Goal: Transaction & Acquisition: Purchase product/service

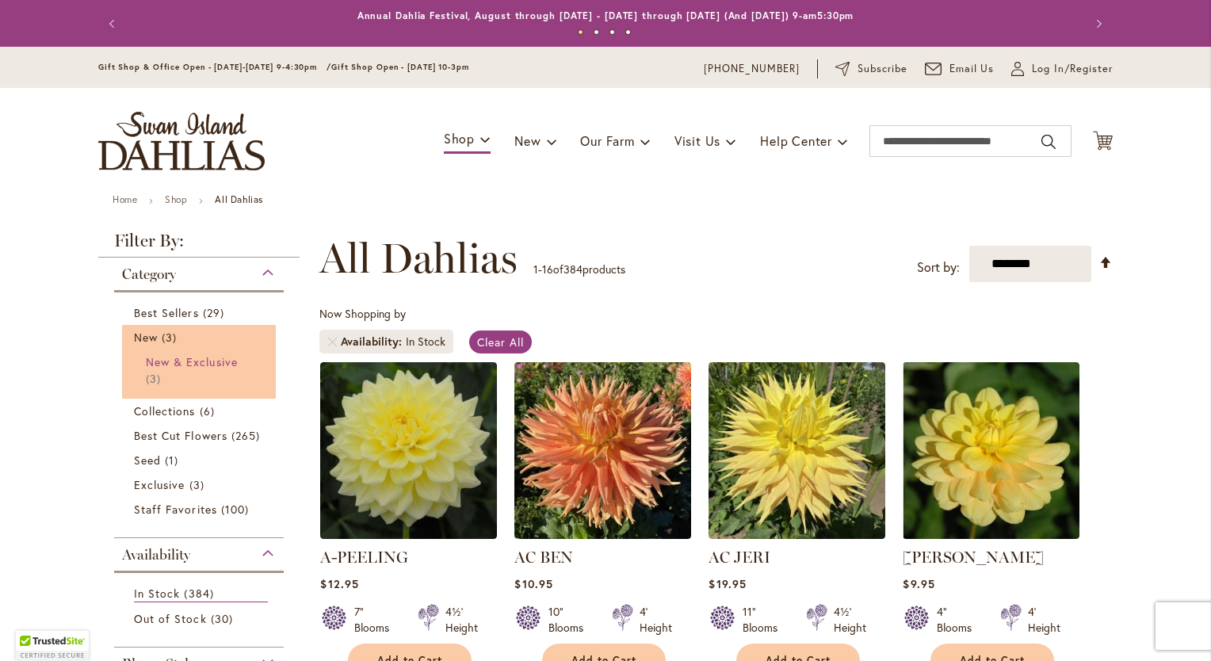
click at [155, 364] on span "New & Exclusive" at bounding box center [192, 361] width 92 height 15
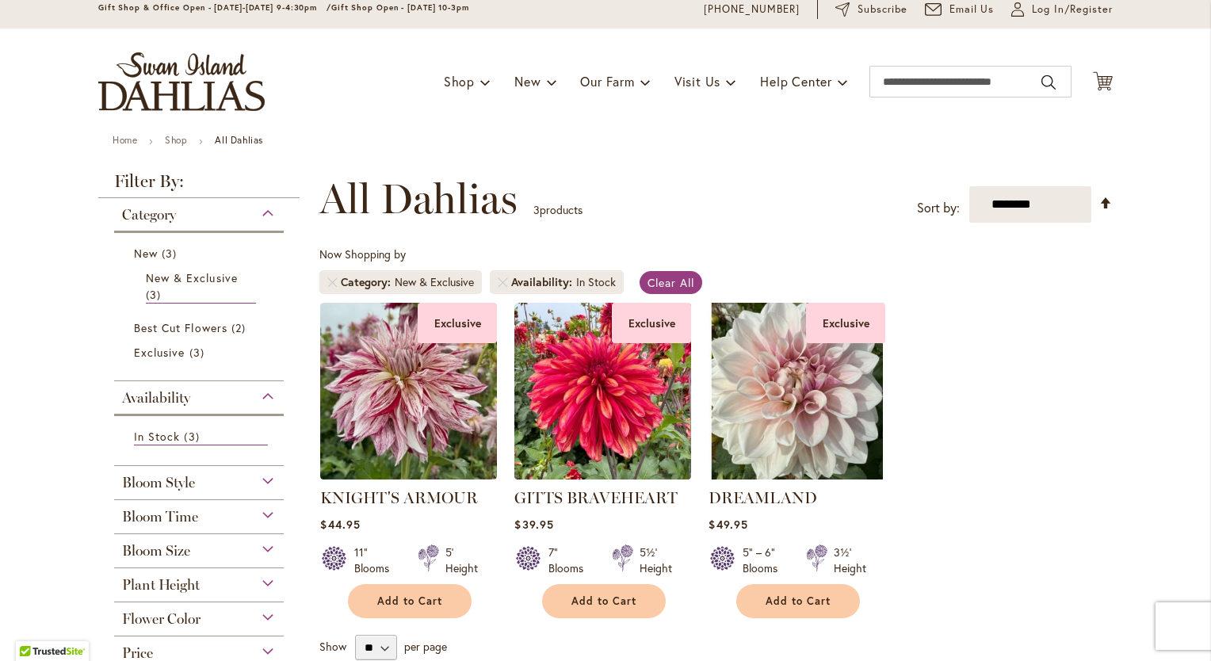
scroll to position [60, 0]
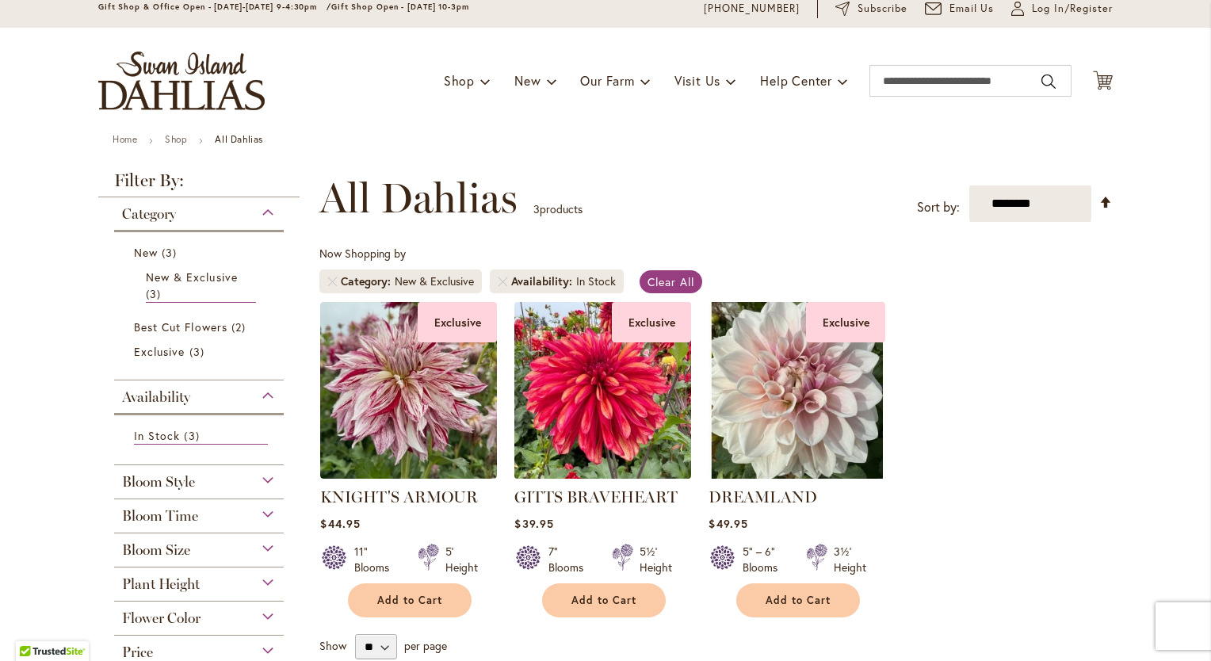
click at [573, 430] on img at bounding box center [602, 389] width 185 height 185
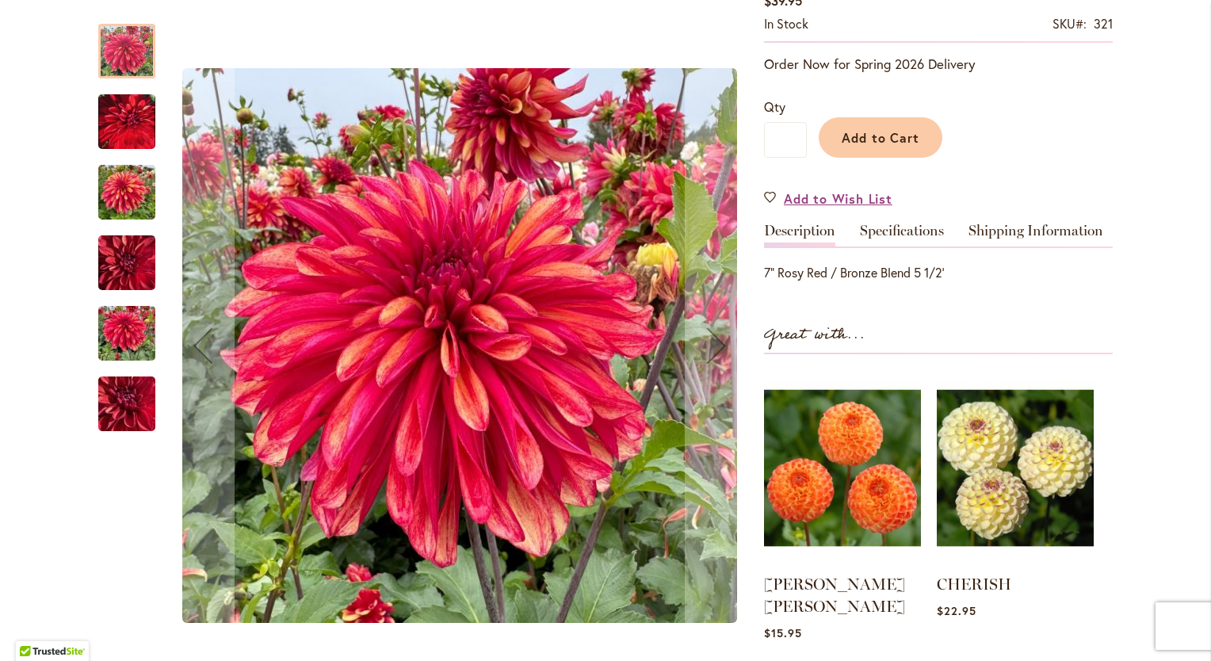
scroll to position [353, 0]
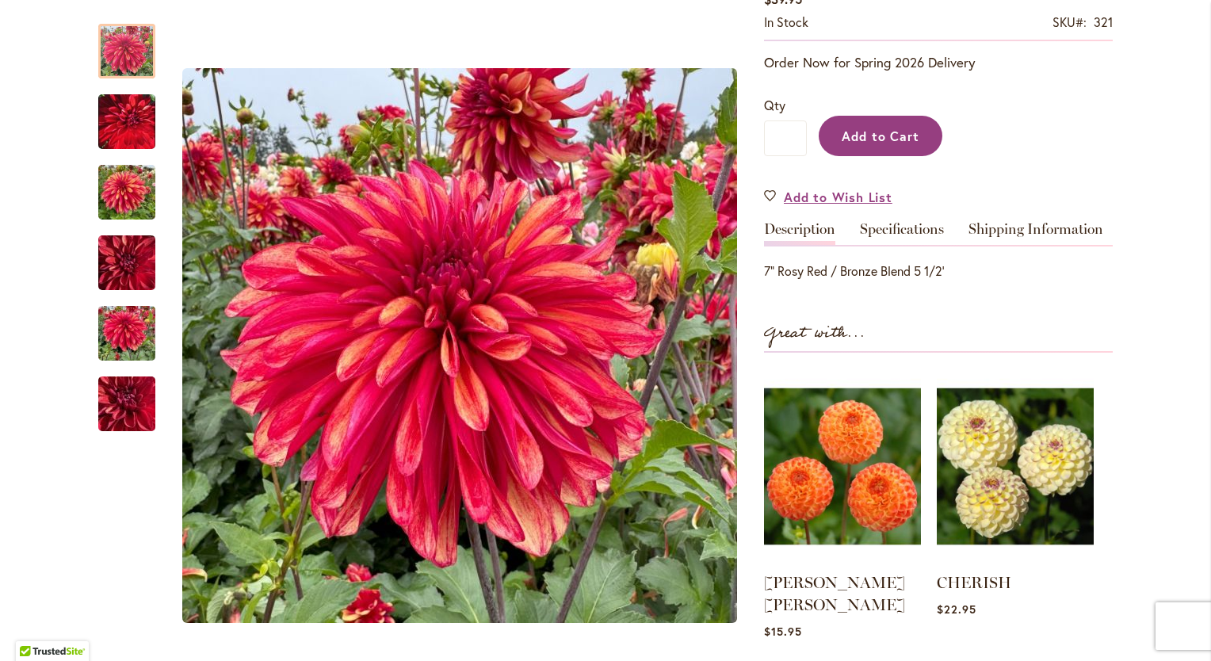
click at [864, 133] on span "Add to Cart" at bounding box center [880, 136] width 78 height 17
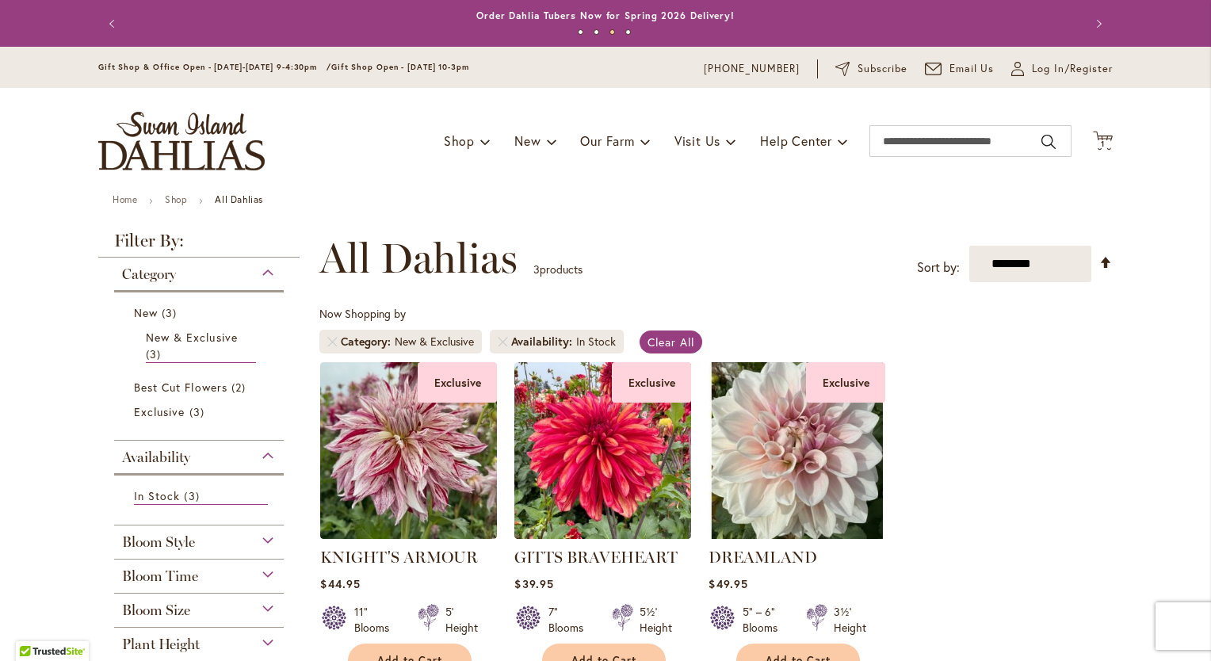
click at [261, 271] on div "Category" at bounding box center [199, 270] width 170 height 25
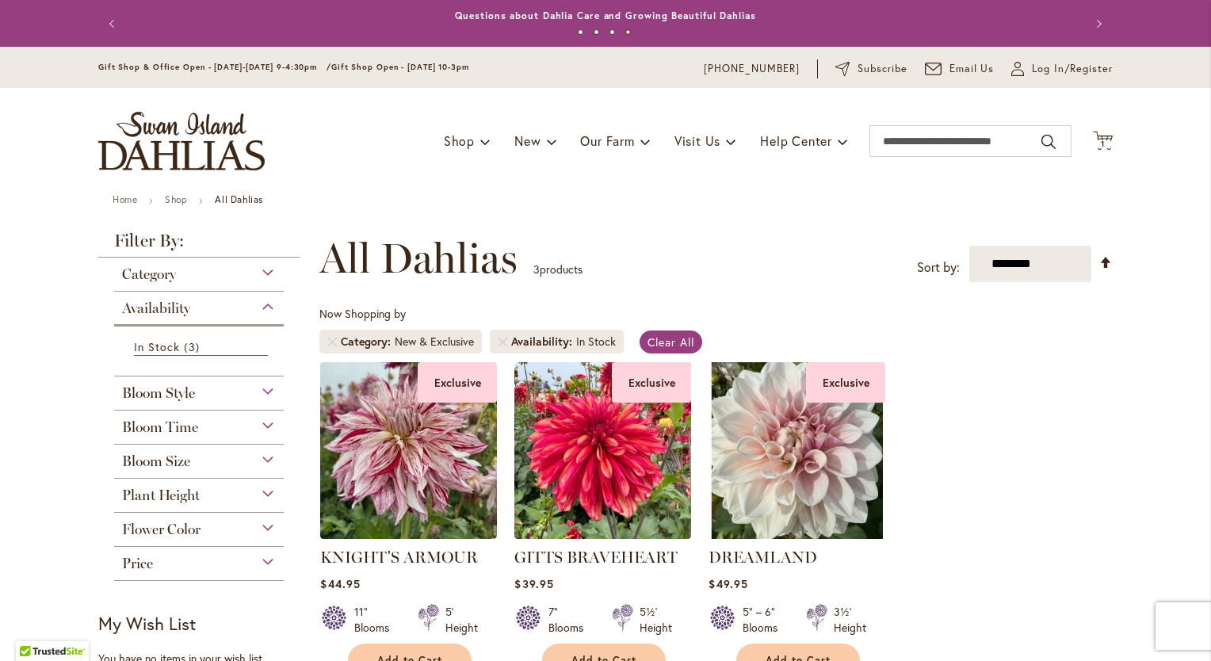
click at [262, 268] on div "Category" at bounding box center [199, 270] width 170 height 25
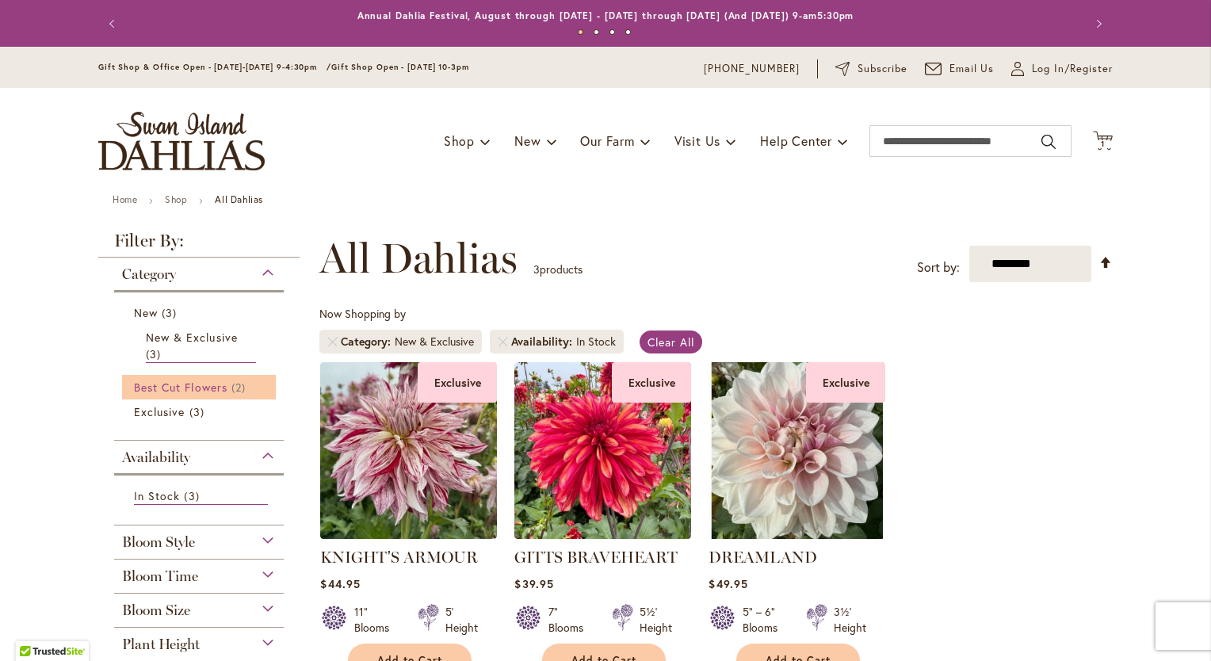
click at [205, 388] on span "Best Cut Flowers" at bounding box center [180, 387] width 93 height 15
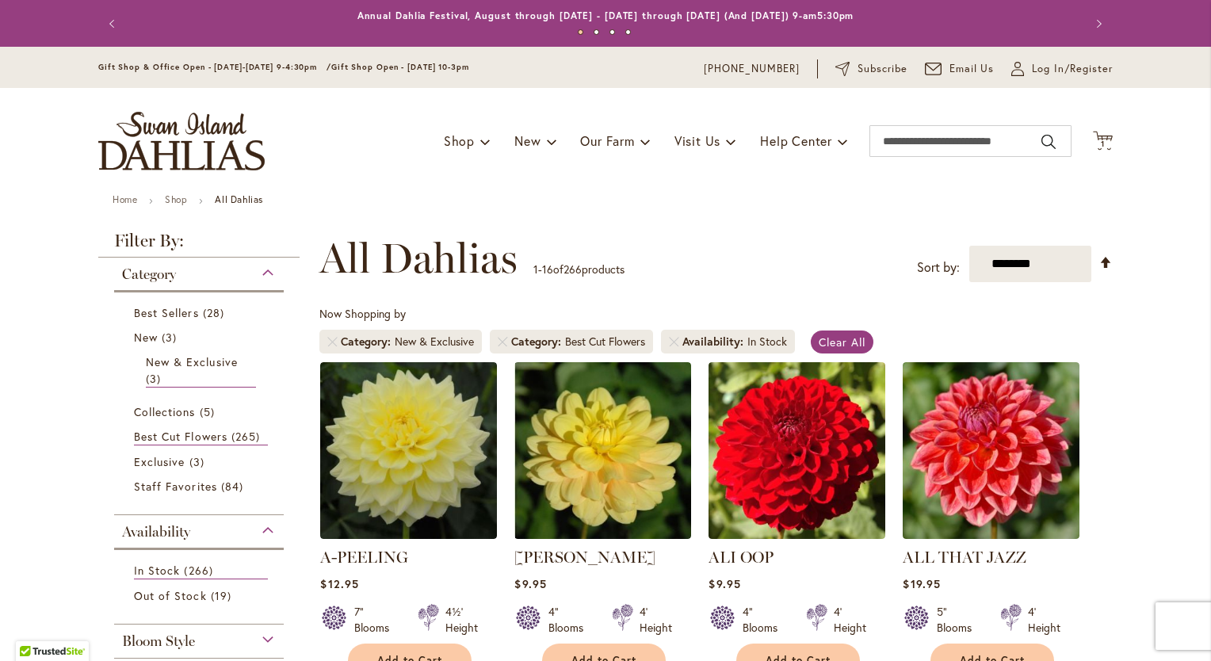
click at [205, 388] on li "New & Exclusive 3 items" at bounding box center [199, 370] width 130 height 42
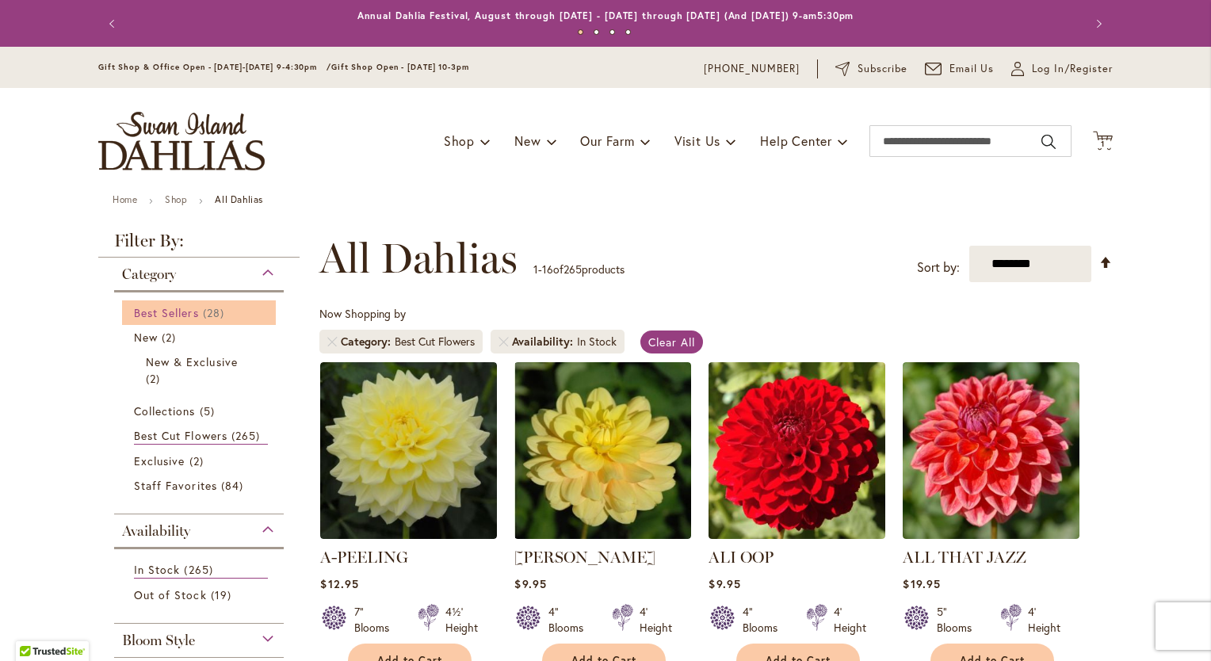
click at [168, 317] on span "Best Sellers" at bounding box center [166, 312] width 65 height 15
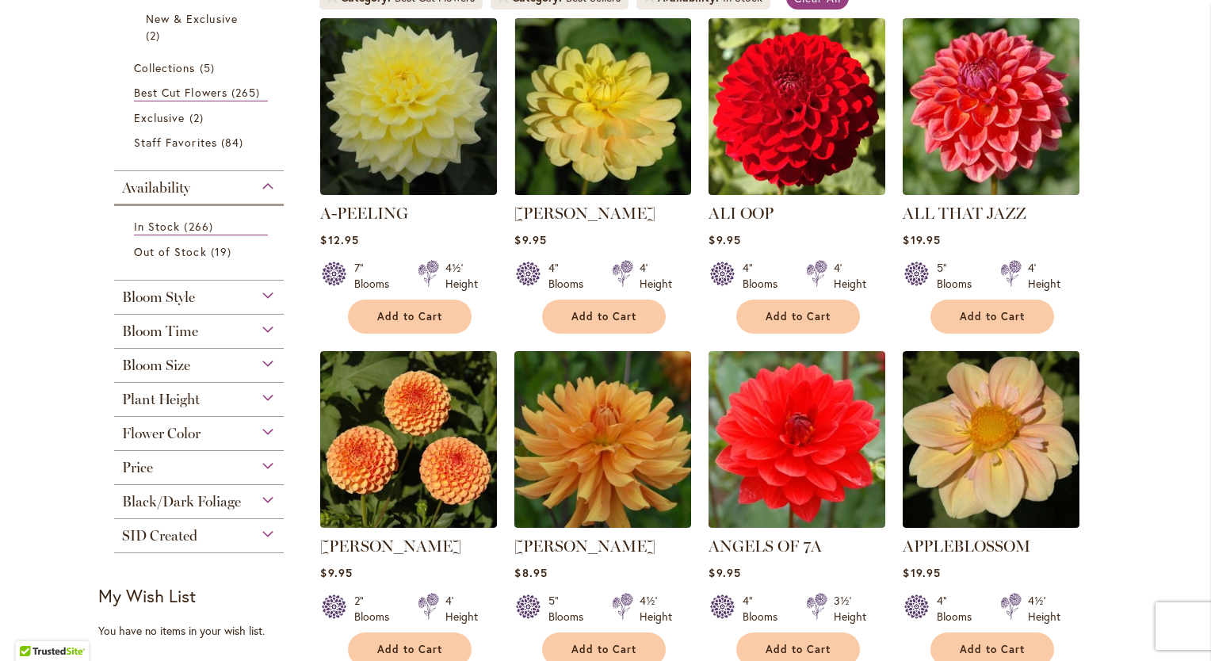
scroll to position [364, 0]
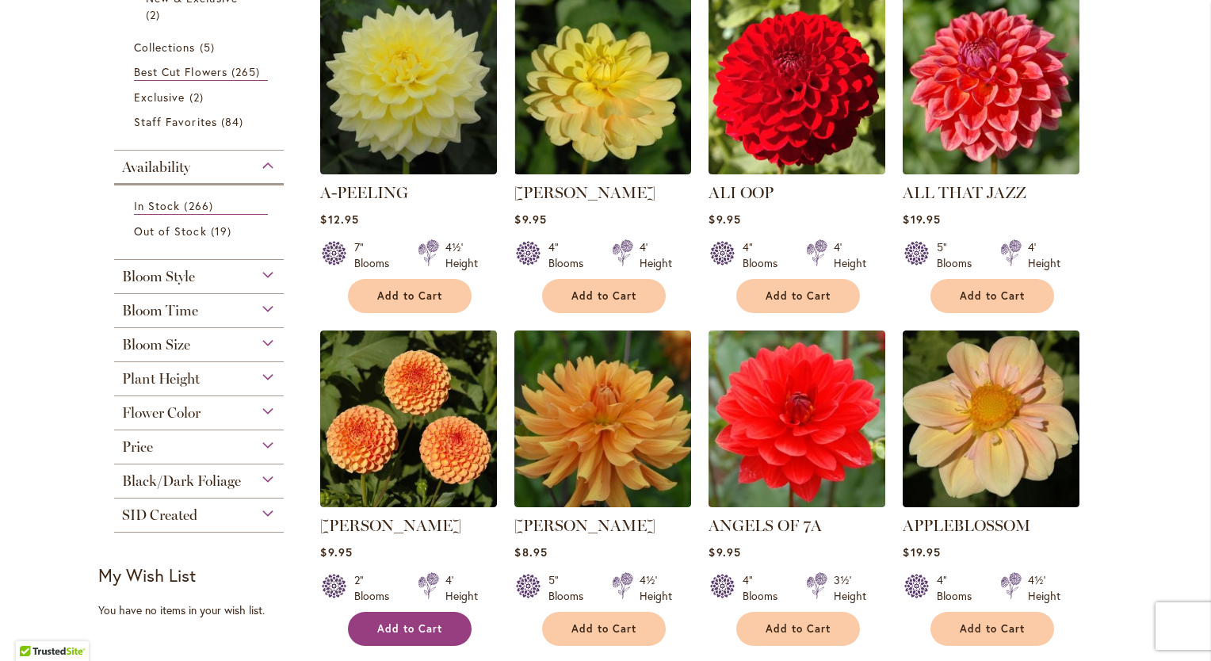
click at [401, 630] on span "Add to Cart" at bounding box center [409, 628] width 65 height 13
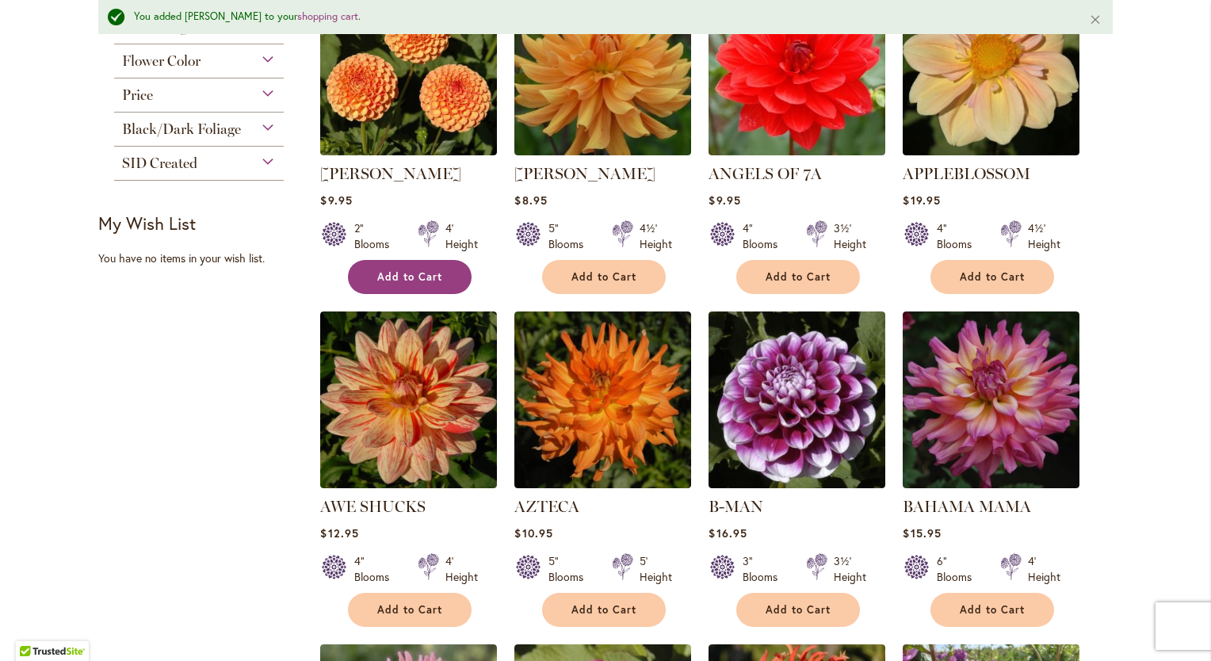
scroll to position [760, 0]
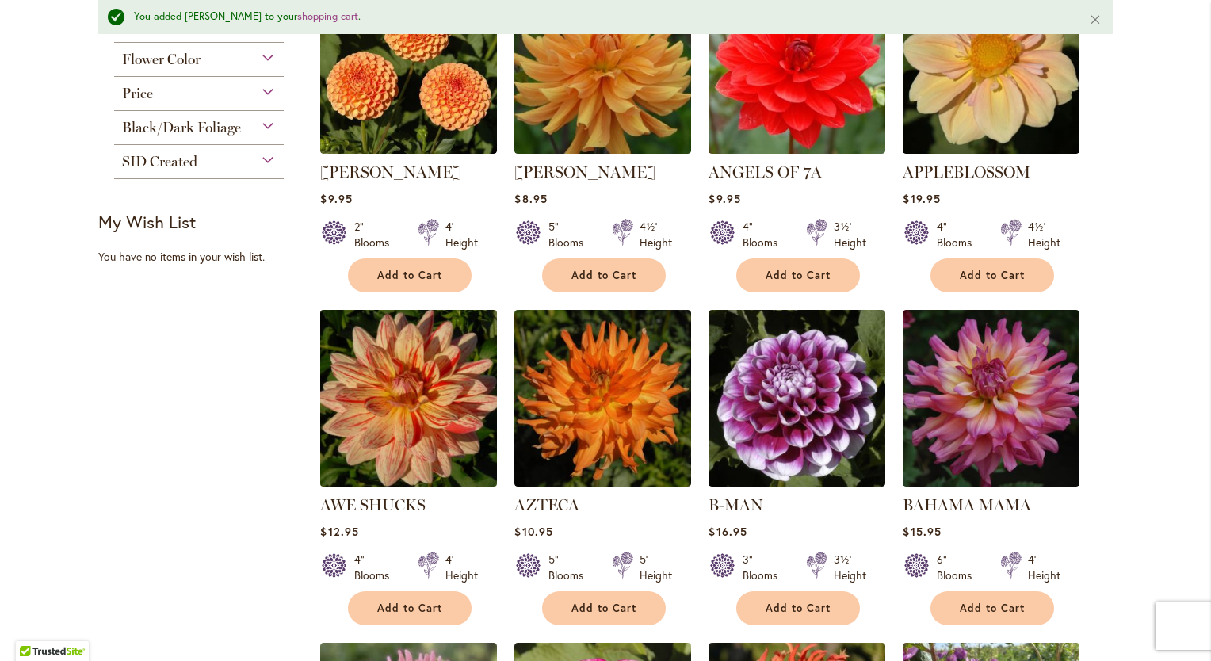
click at [441, 379] on img at bounding box center [408, 397] width 185 height 185
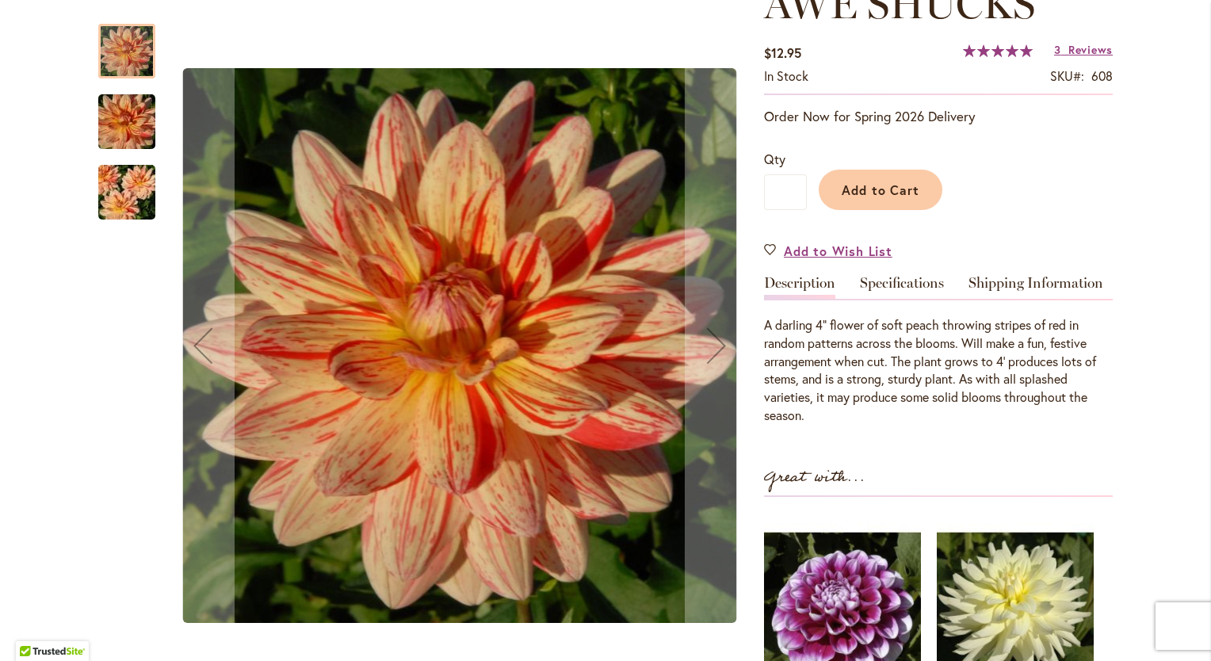
scroll to position [295, 0]
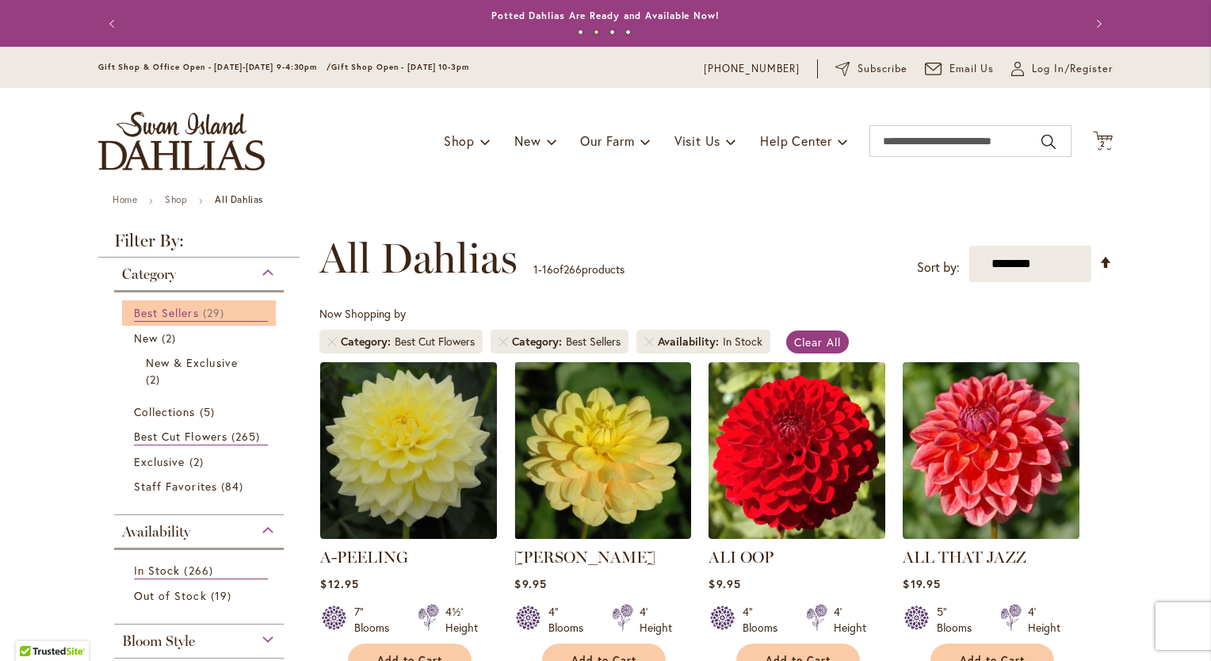
click at [174, 307] on span "Best Sellers" at bounding box center [166, 312] width 65 height 15
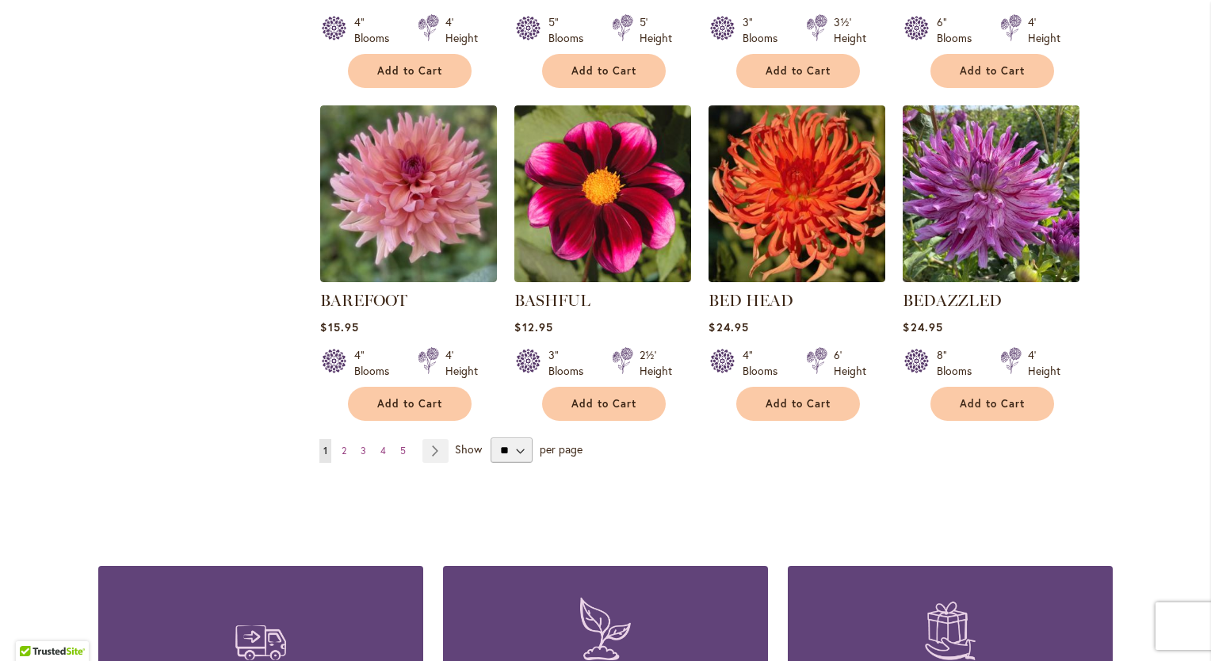
scroll to position [1342, 0]
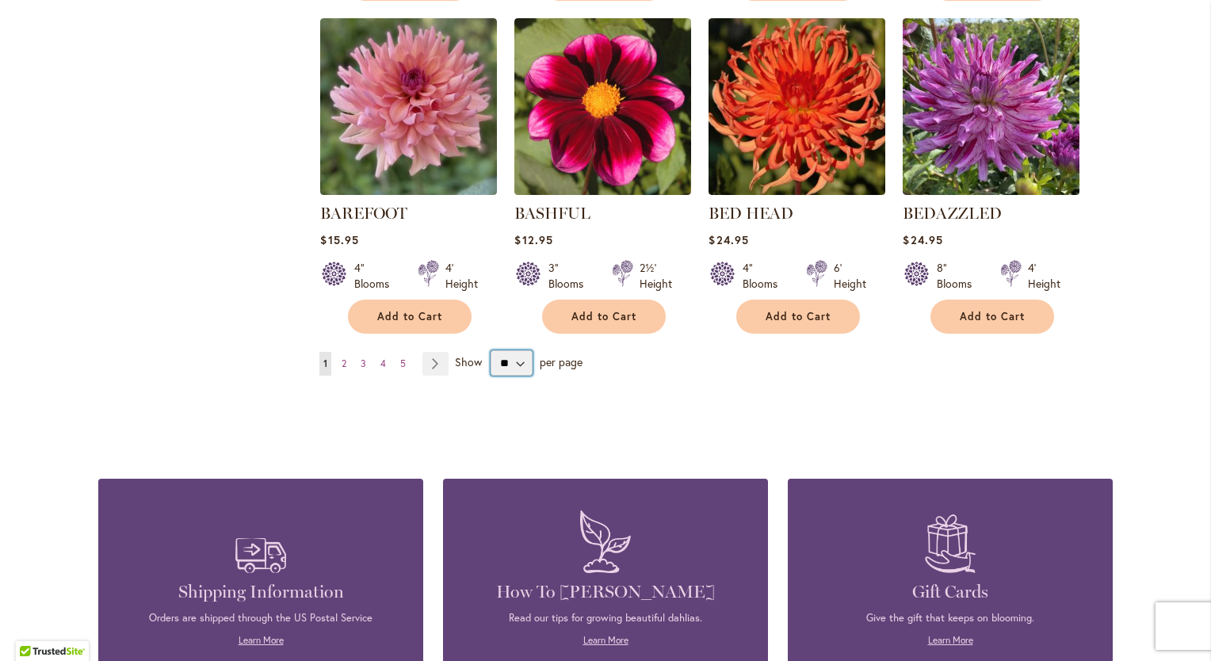
click at [516, 359] on select "** ** ** **" at bounding box center [511, 362] width 42 height 25
select select "**"
click at [490, 350] on select "** ** ** **" at bounding box center [511, 362] width 42 height 25
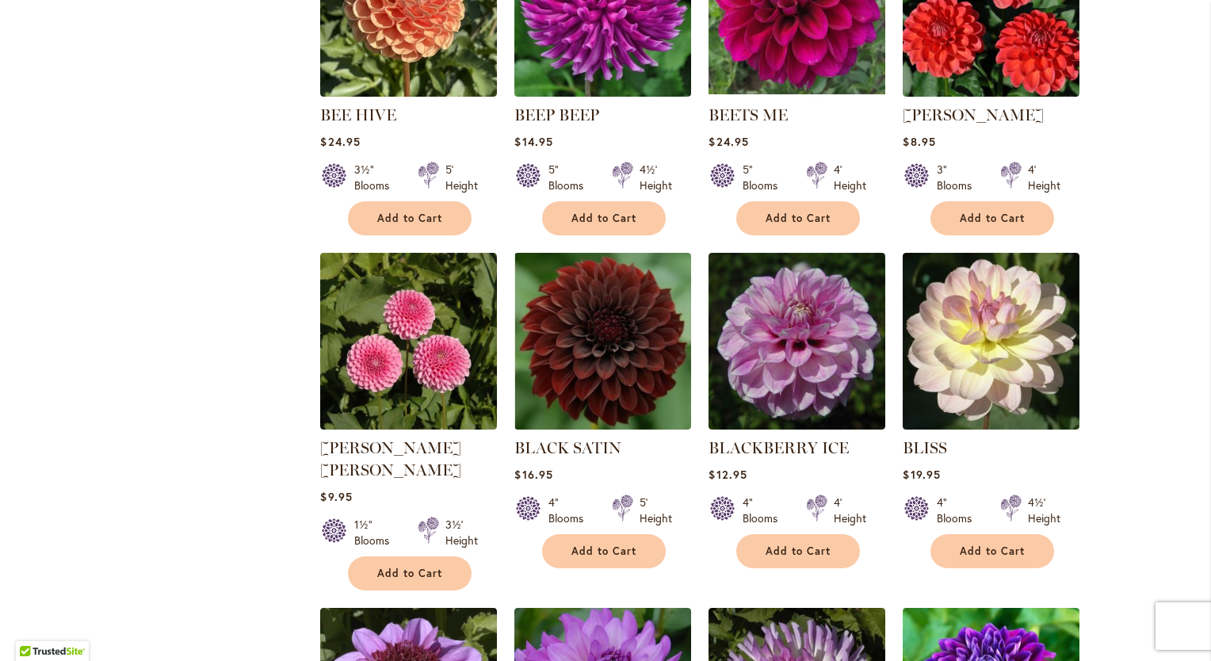
scroll to position [1811, 0]
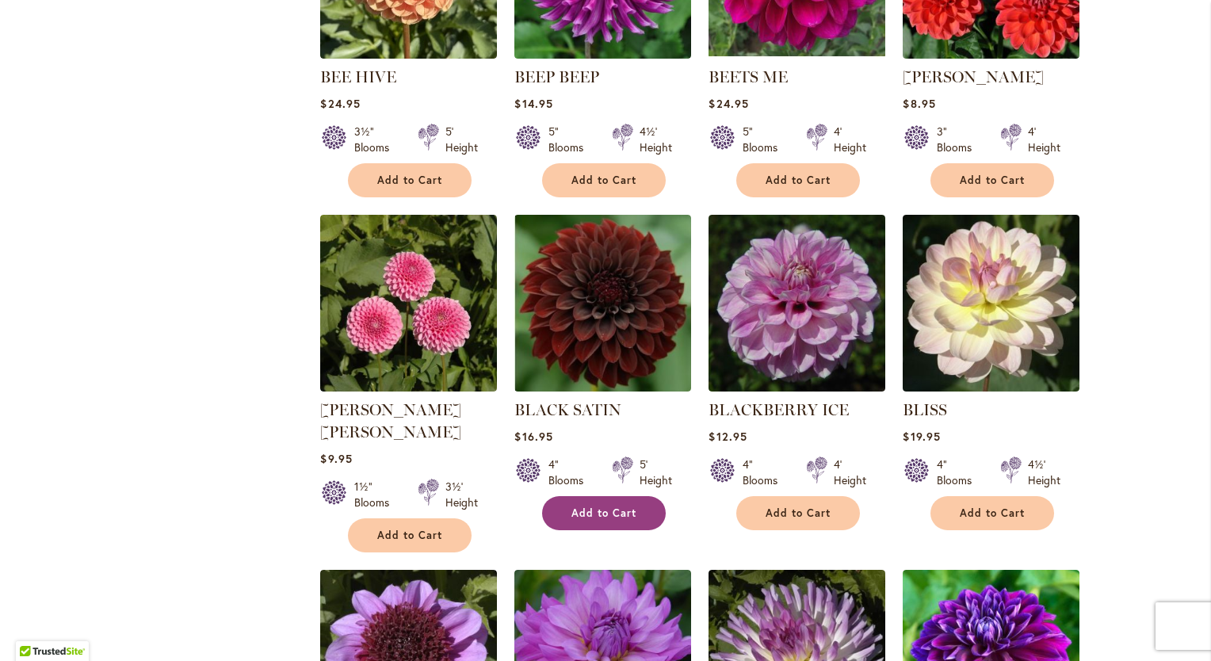
click at [603, 506] on span "Add to Cart" at bounding box center [603, 512] width 65 height 13
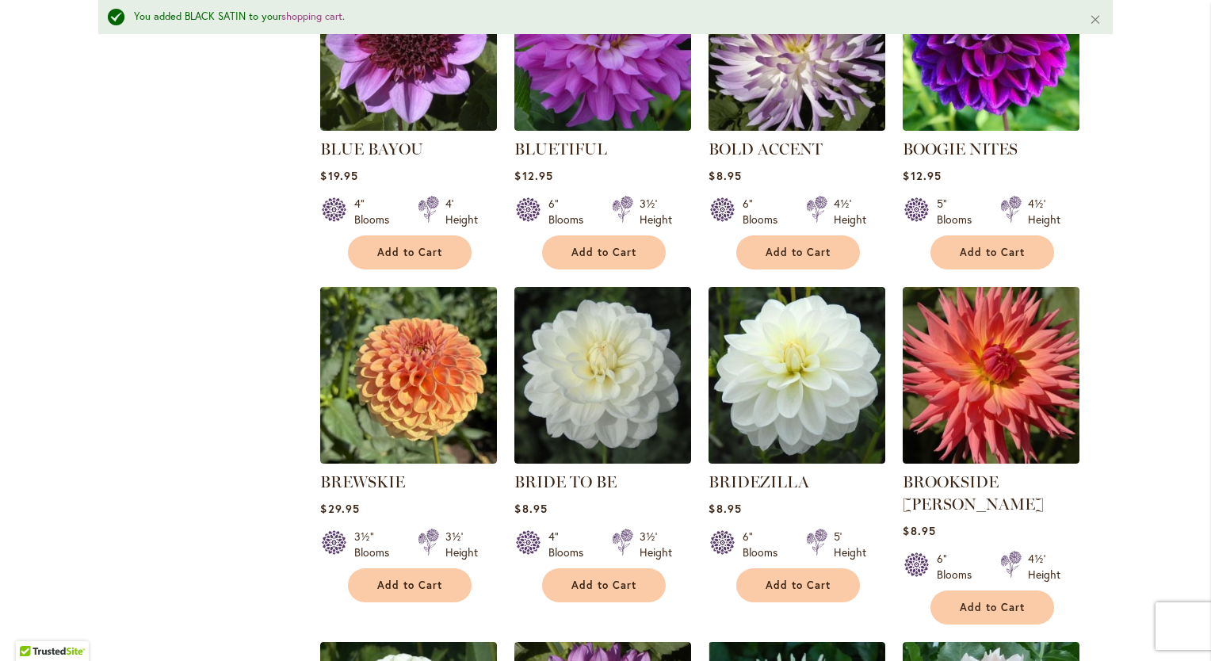
scroll to position [2480, 0]
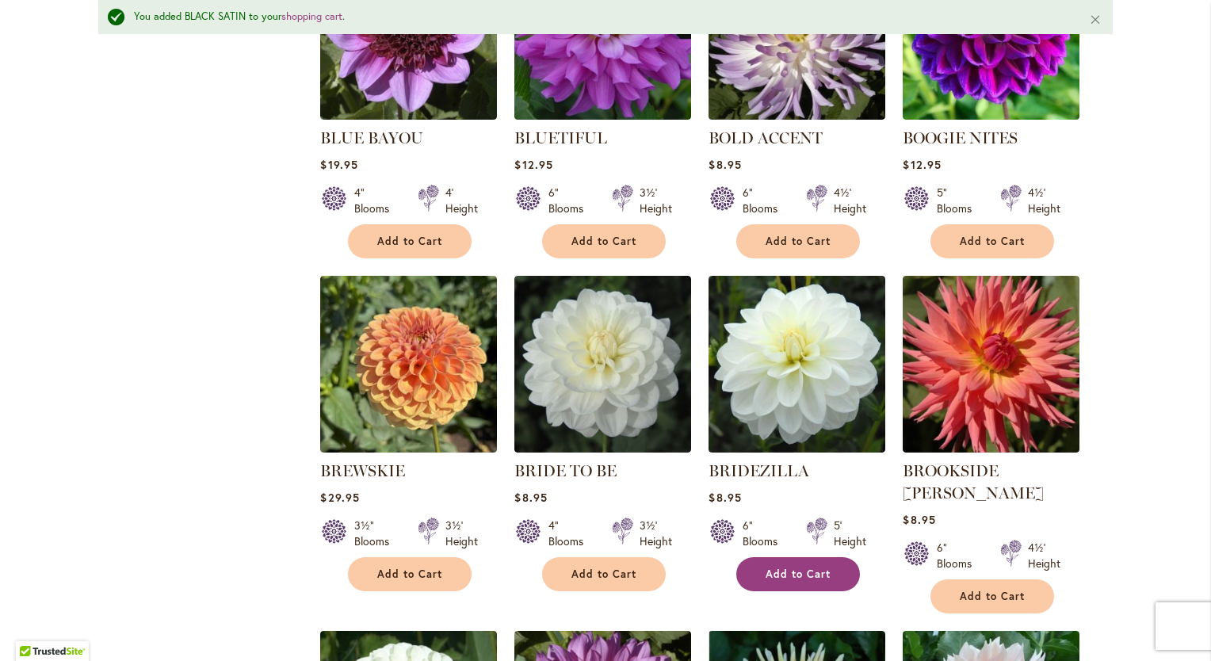
click at [799, 557] on button "Add to Cart" at bounding box center [798, 574] width 124 height 34
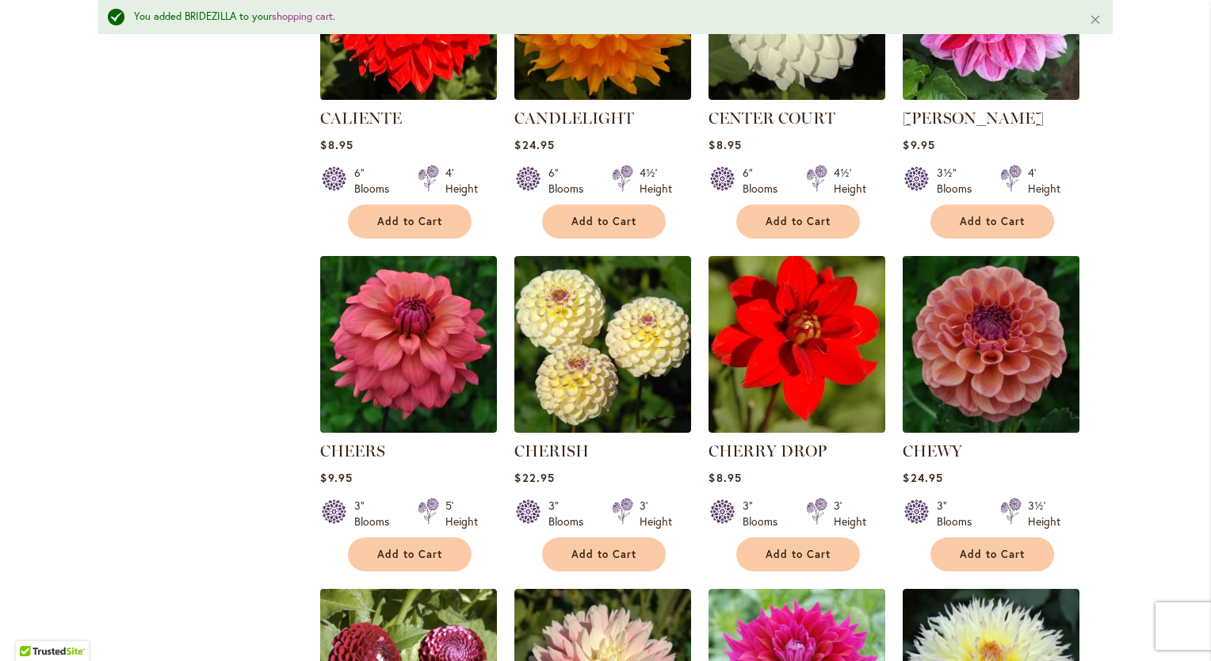
scroll to position [3556, 0]
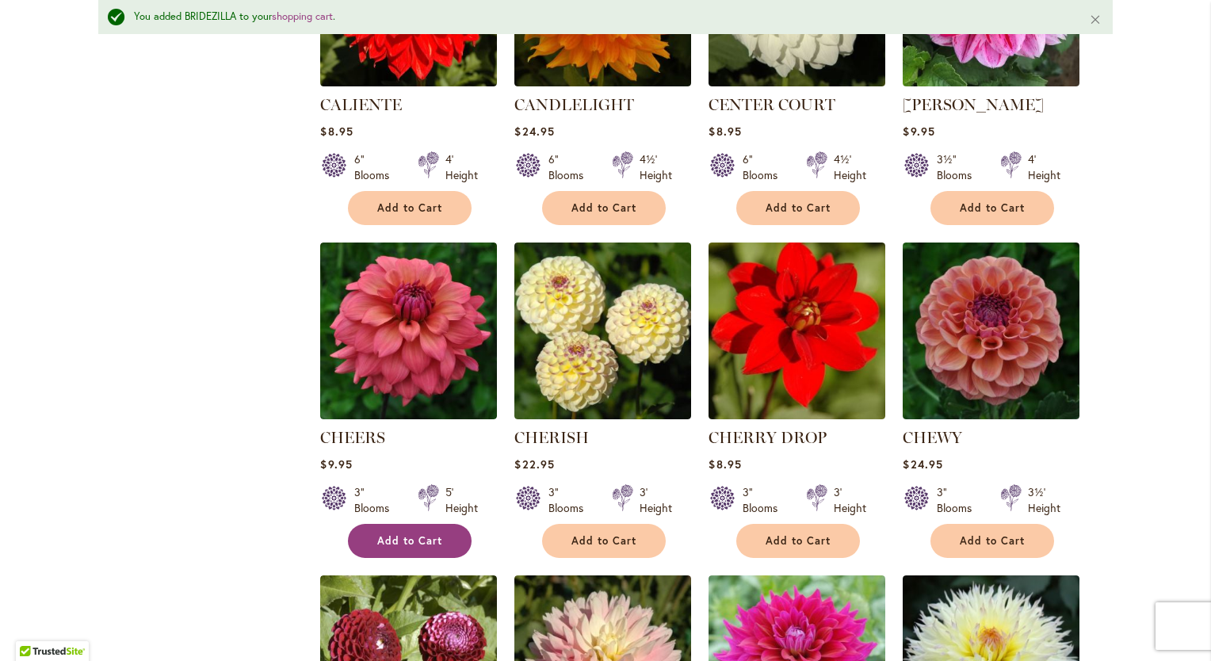
click at [422, 534] on span "Add to Cart" at bounding box center [409, 540] width 65 height 13
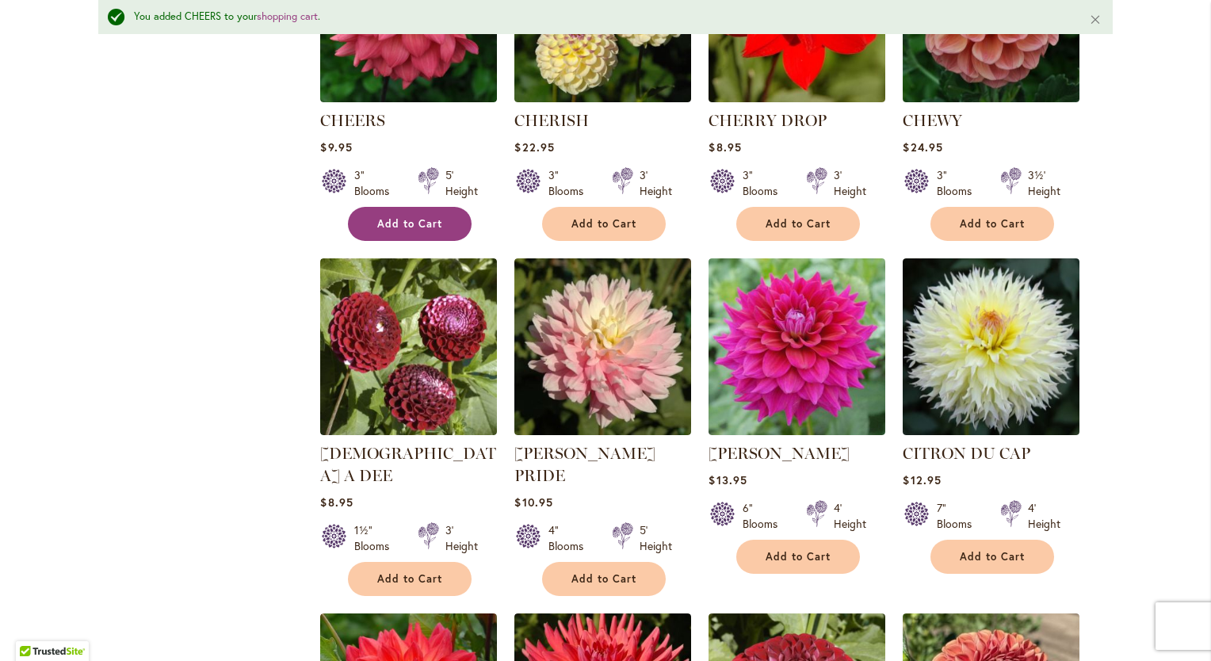
scroll to position [3886, 0]
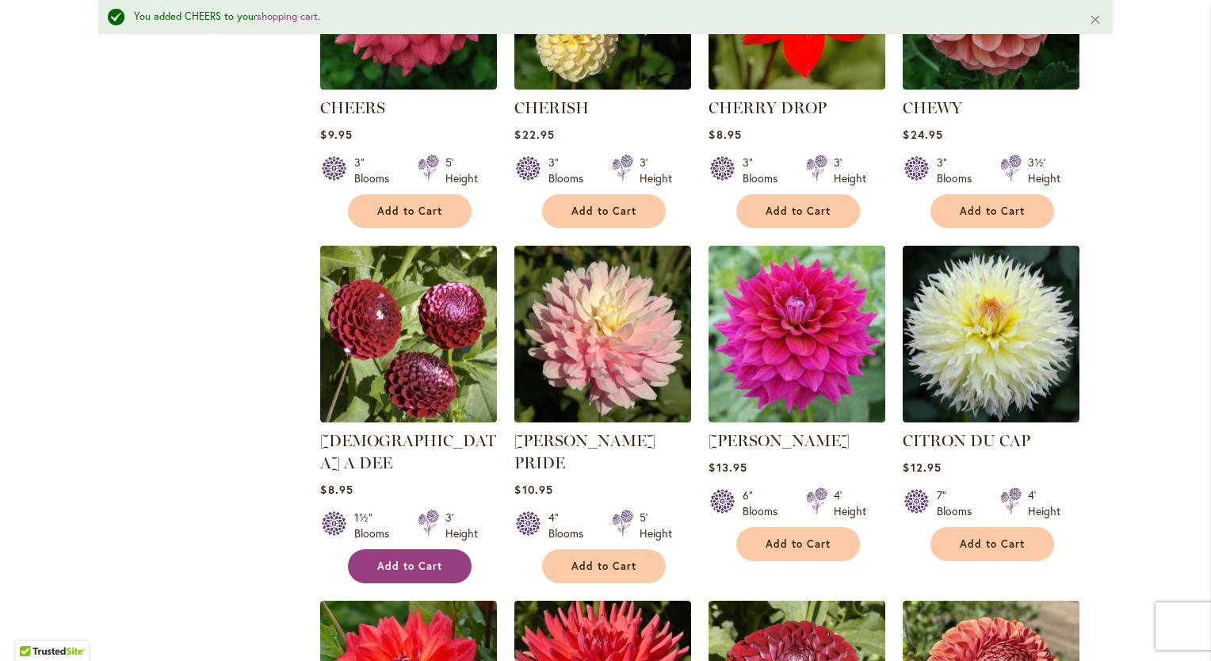
click at [415, 559] on span "Add to Cart" at bounding box center [409, 565] width 65 height 13
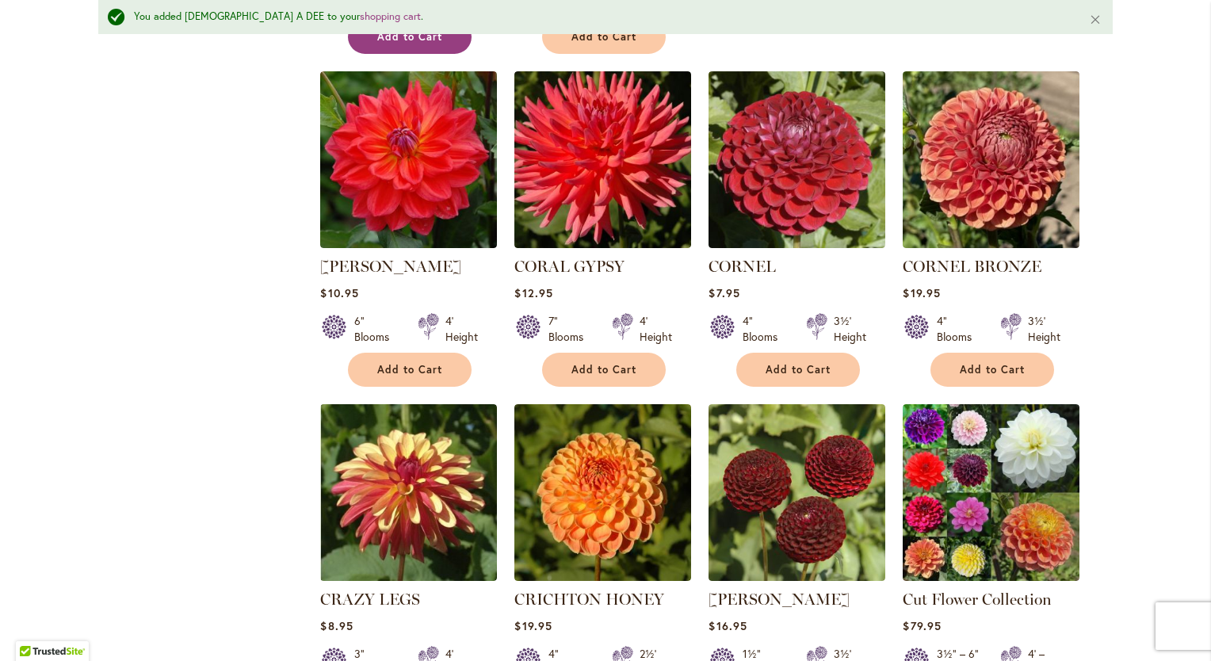
scroll to position [4415, 0]
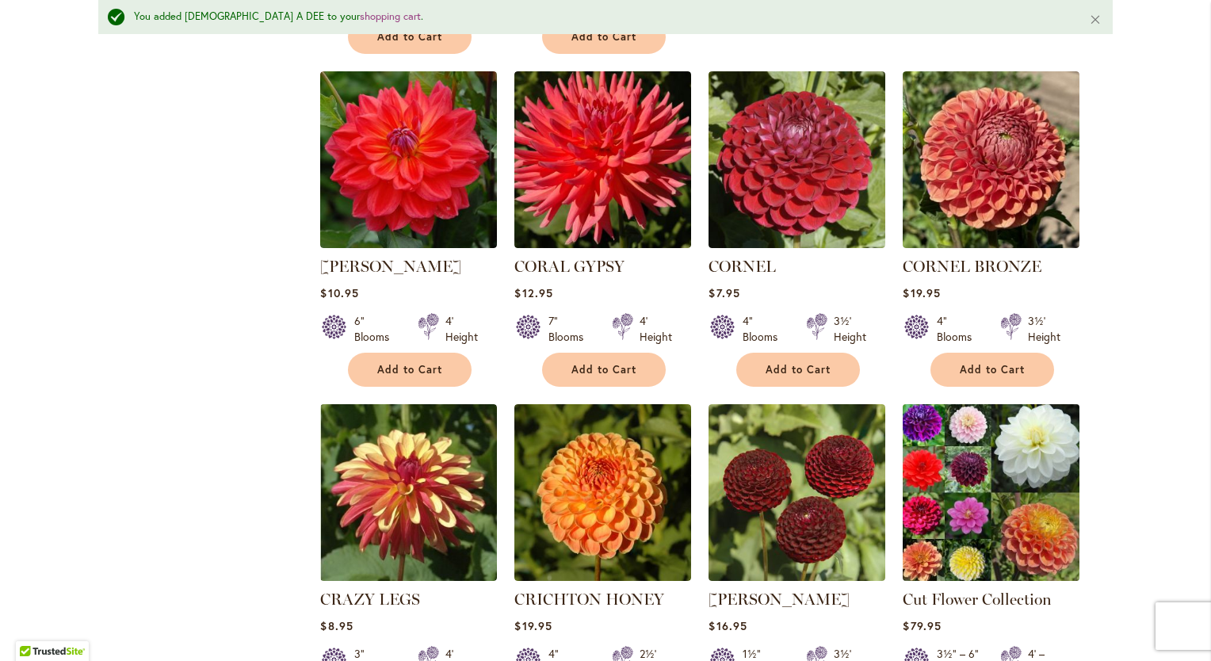
click at [958, 404] on img at bounding box center [991, 491] width 185 height 185
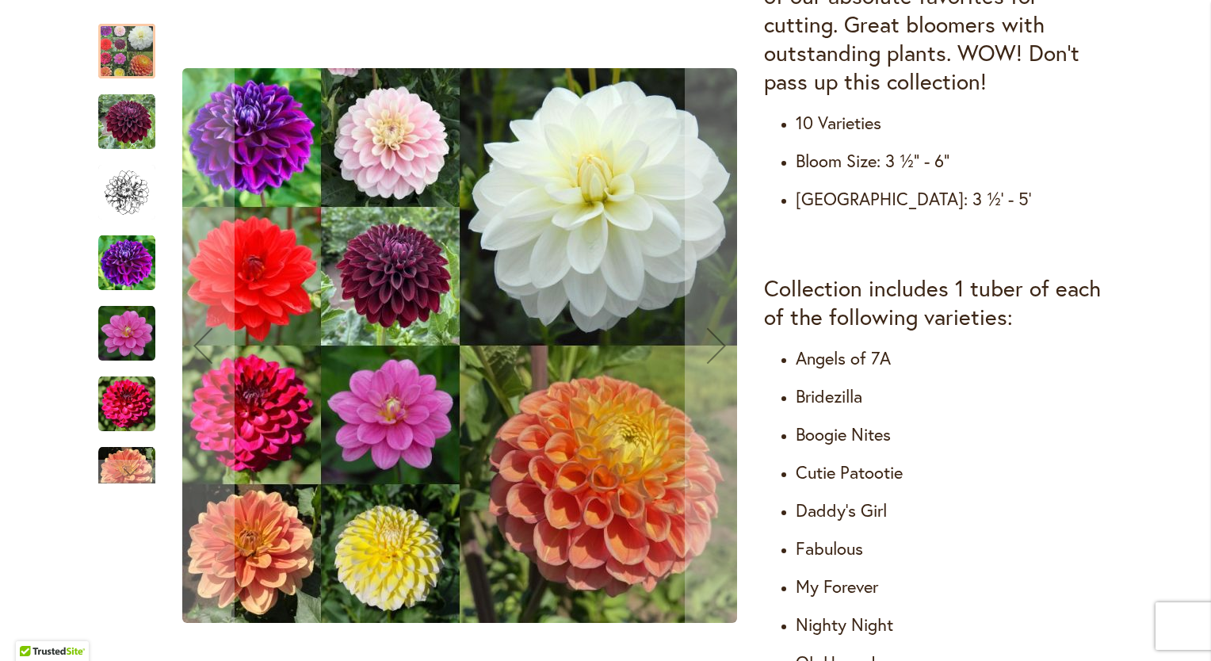
scroll to position [724, 0]
click at [124, 336] on img "Cut Flower Collection" at bounding box center [126, 333] width 57 height 57
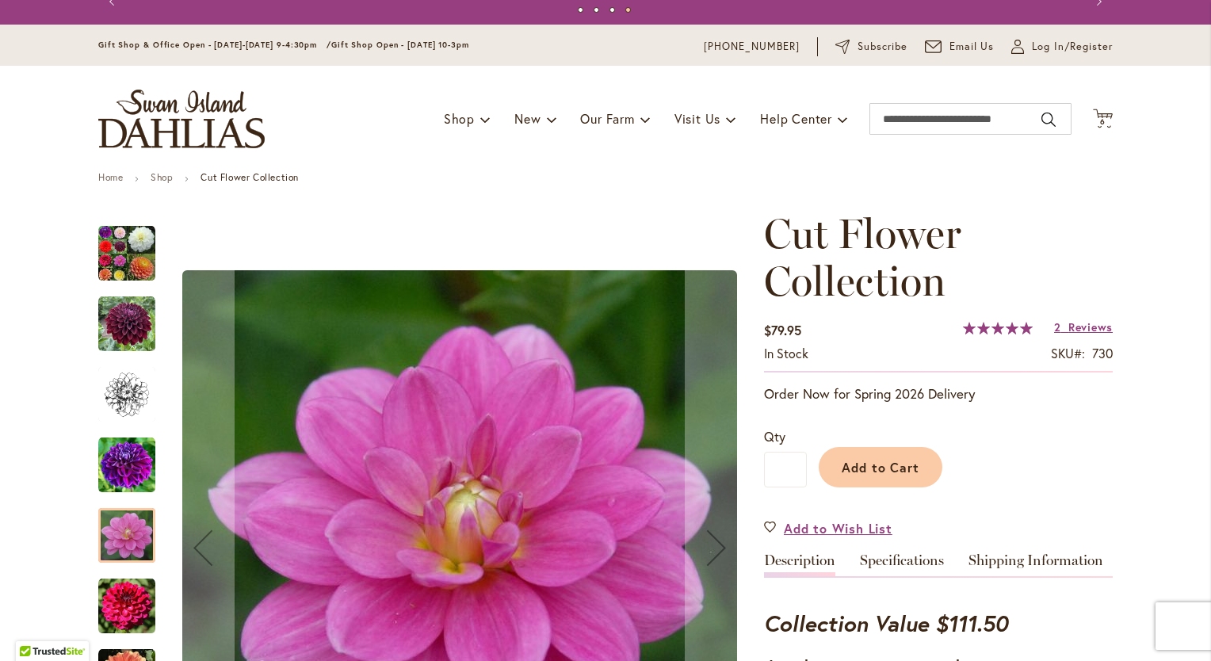
scroll to position [0, 0]
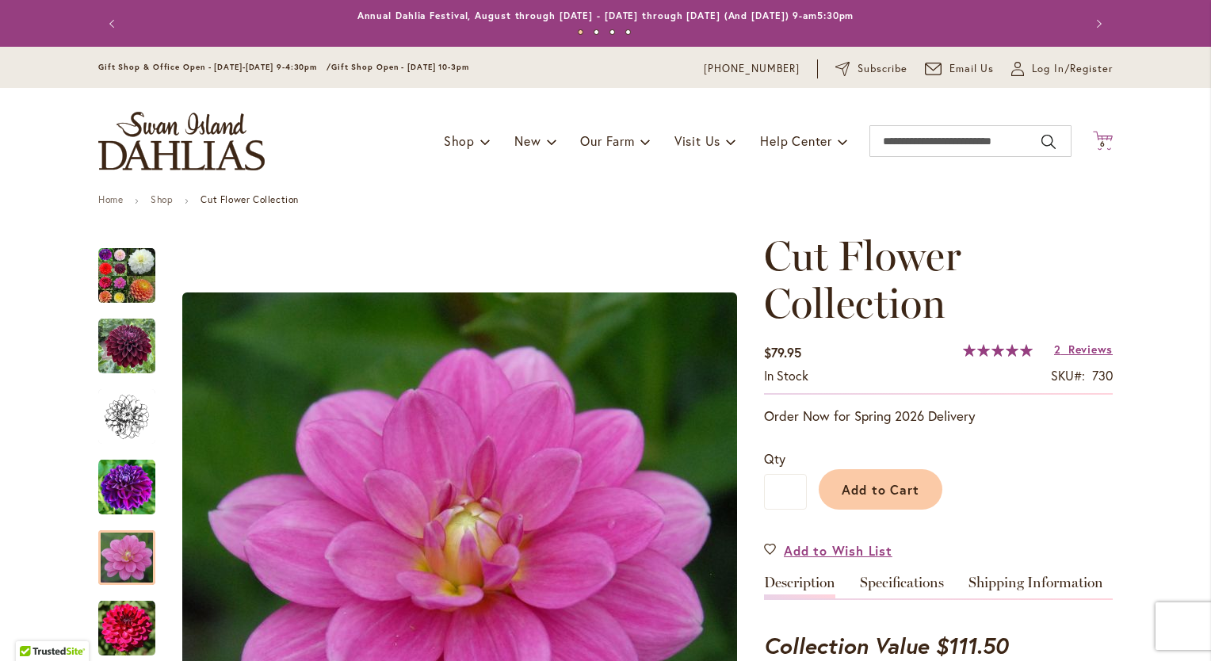
click at [1097, 138] on icon at bounding box center [1103, 140] width 20 height 19
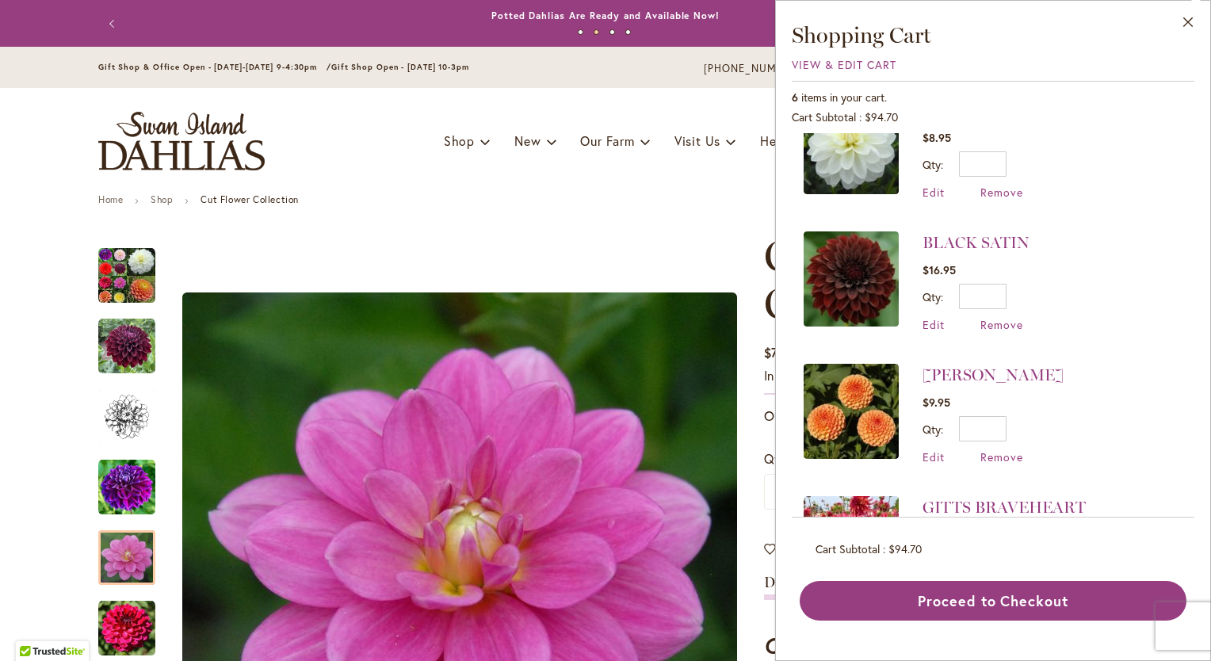
scroll to position [407, 0]
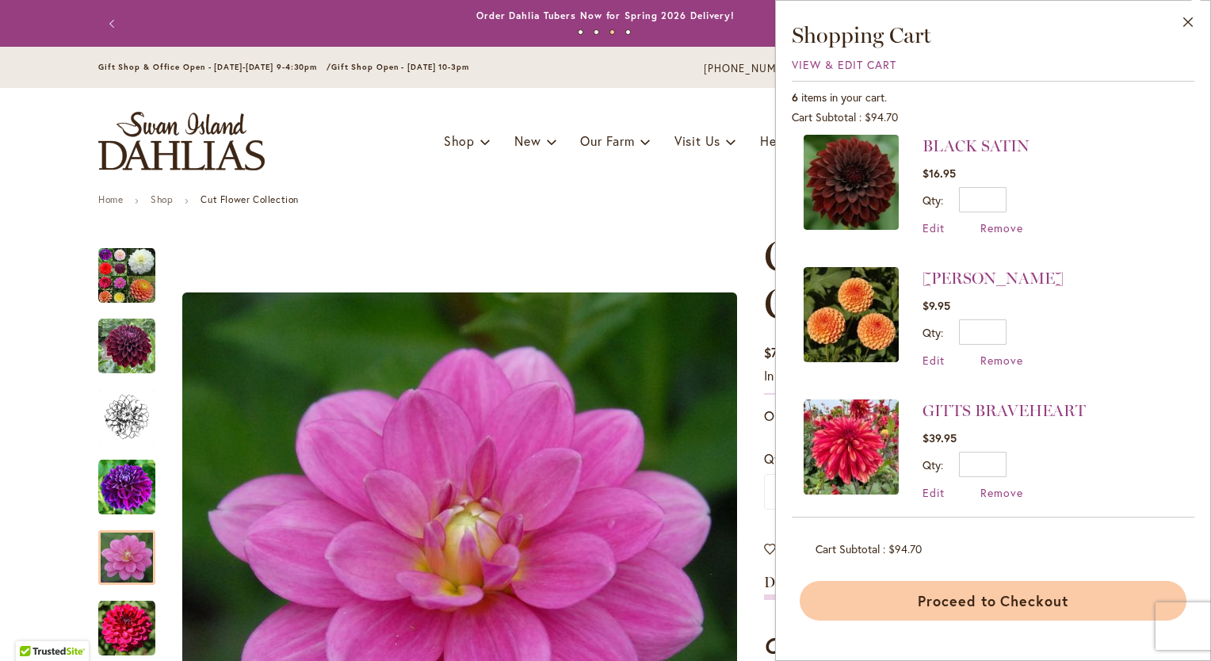
click at [1005, 605] on button "Proceed to Checkout" at bounding box center [992, 601] width 387 height 40
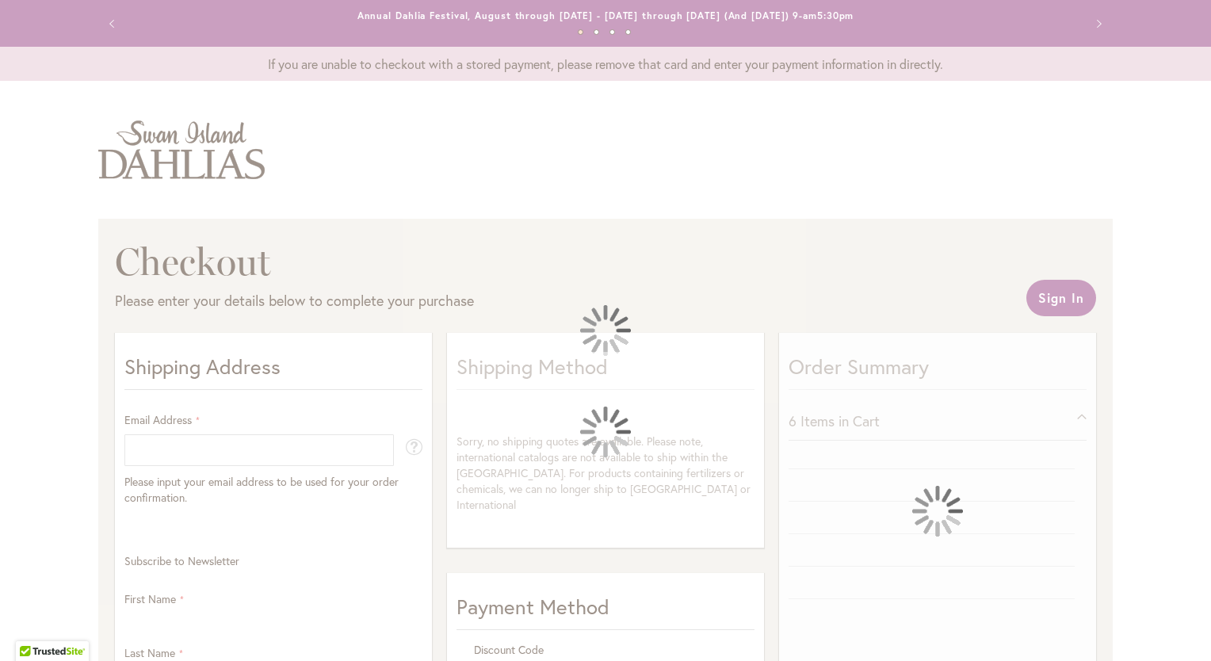
select select "**"
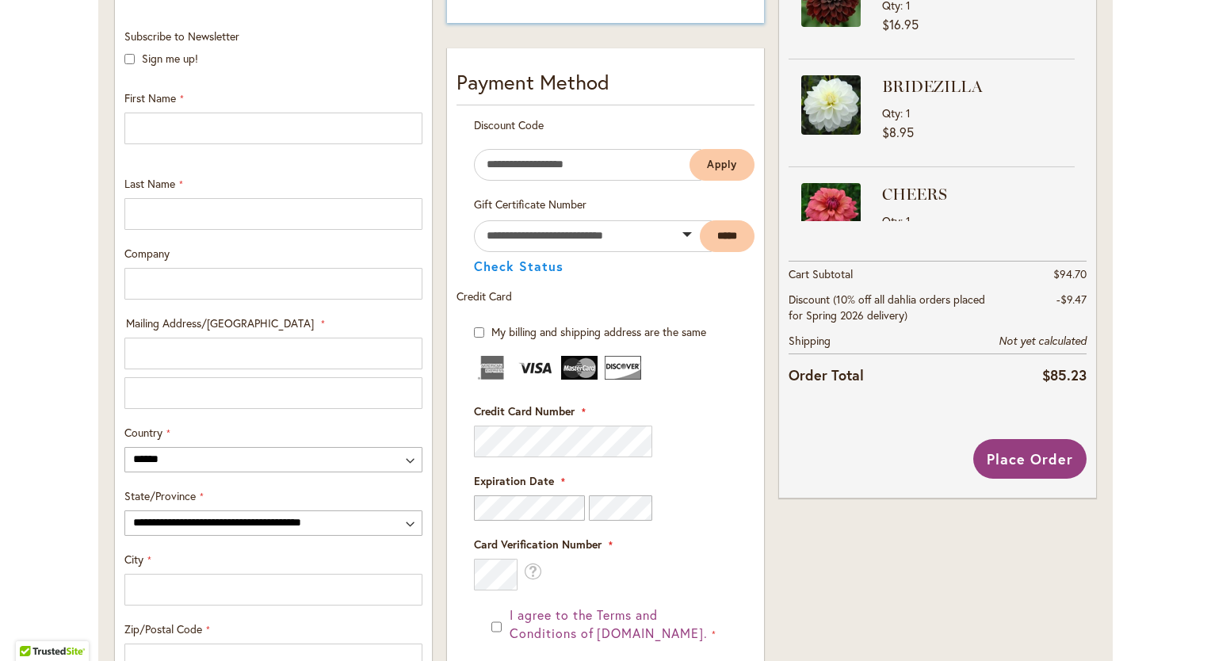
scroll to position [612, 0]
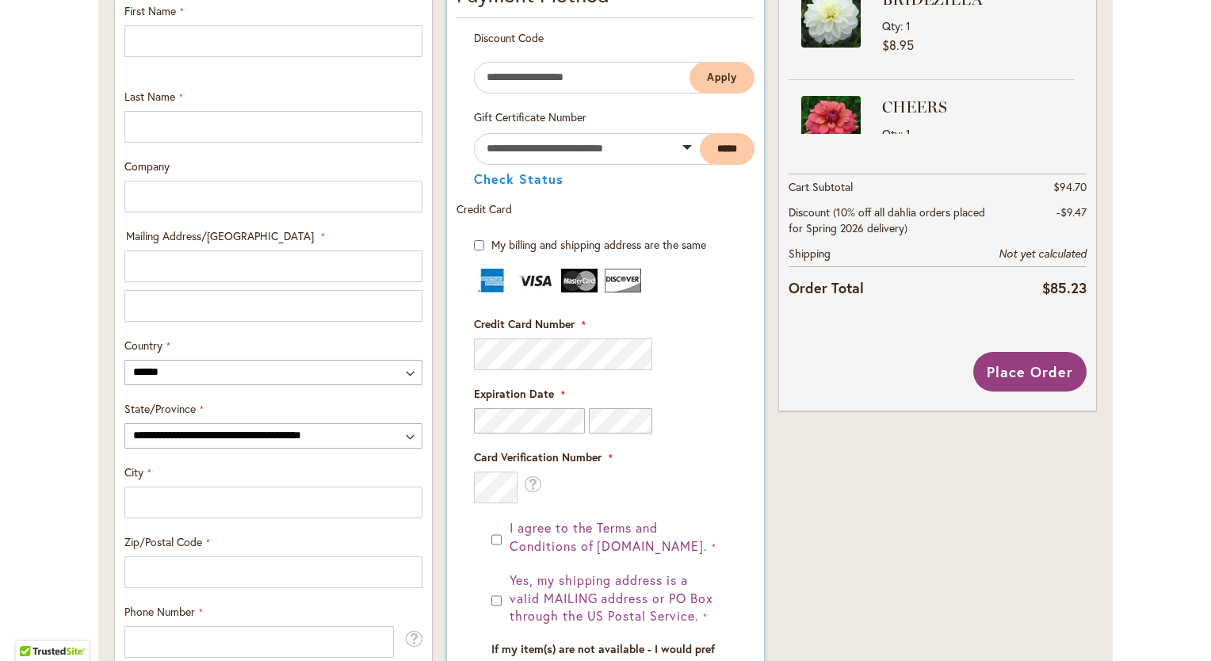
click at [567, 269] on img at bounding box center [579, 281] width 36 height 24
click at [704, 471] on div "Card Verification Number What is this?" at bounding box center [605, 476] width 263 height 54
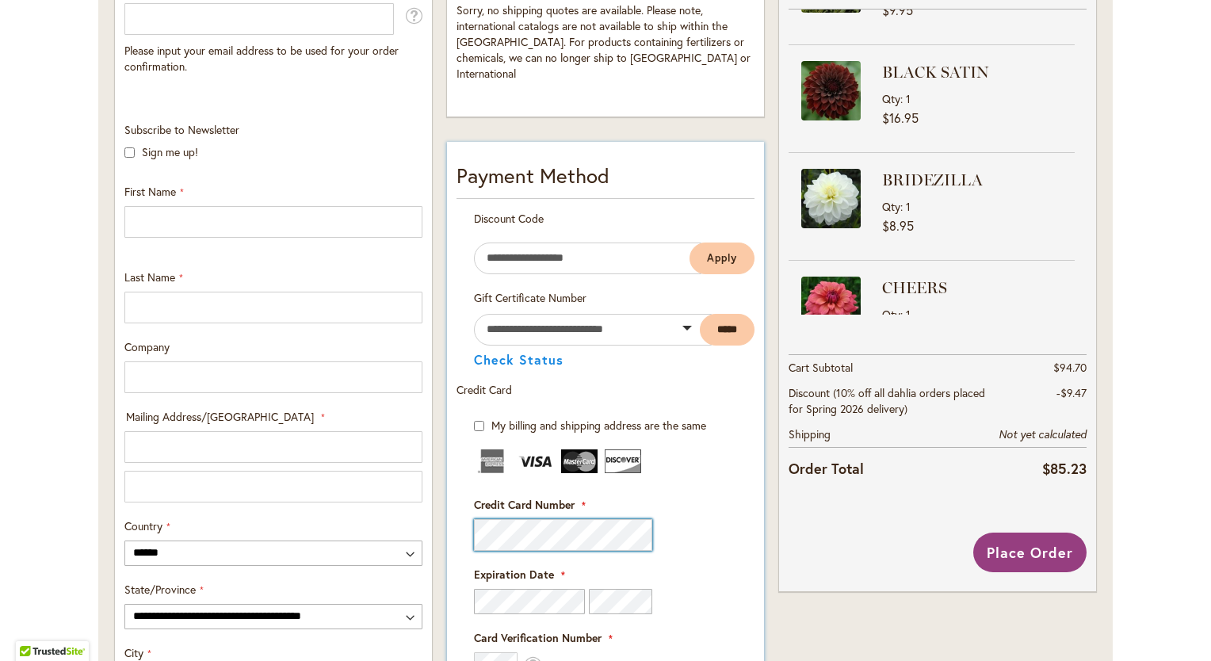
scroll to position [535, 0]
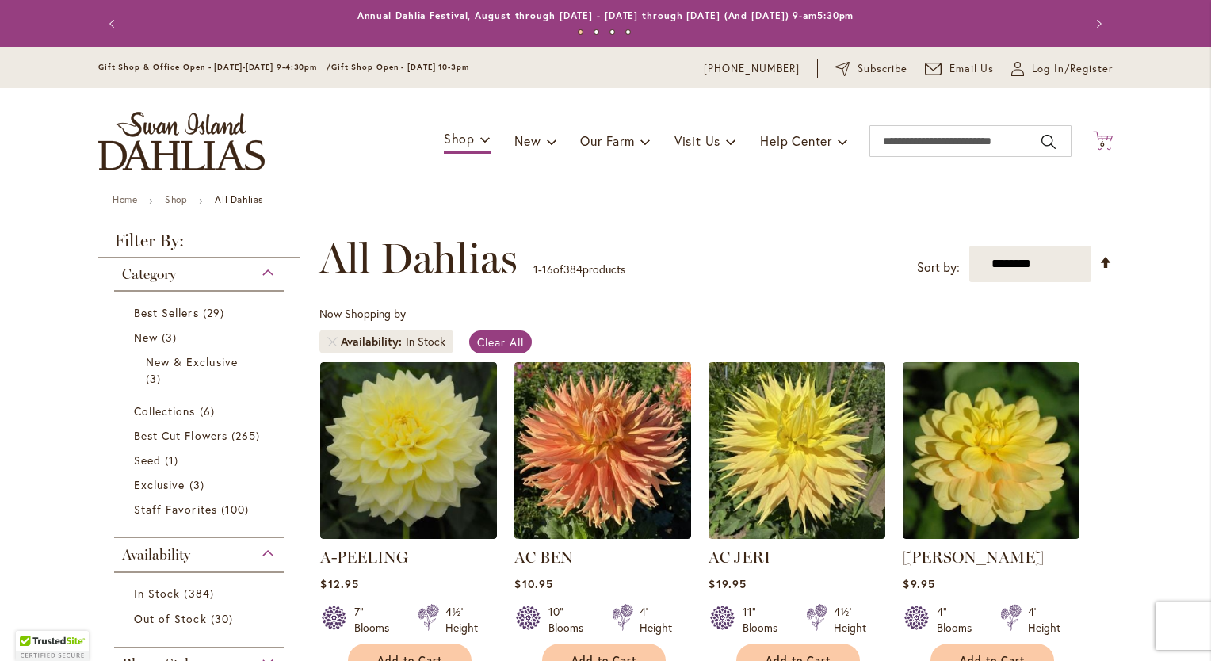
click at [1097, 134] on icon "Cart .cls-1 { fill: #231f20; }" at bounding box center [1103, 141] width 20 height 20
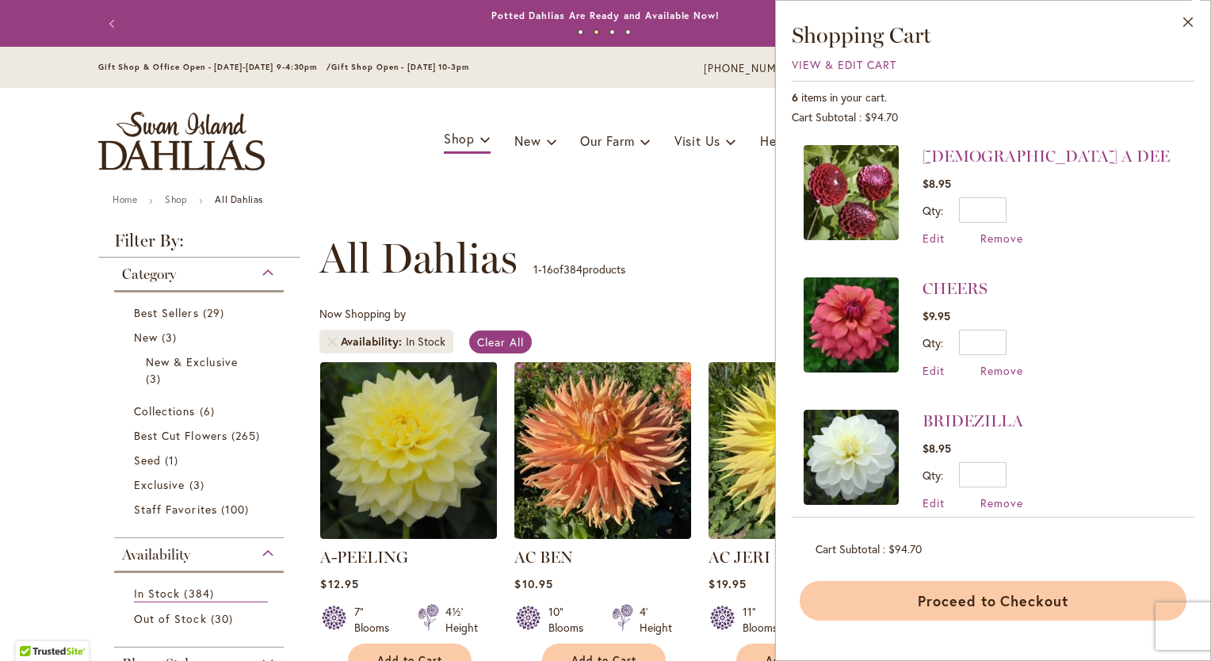
click at [998, 594] on button "Proceed to Checkout" at bounding box center [992, 601] width 387 height 40
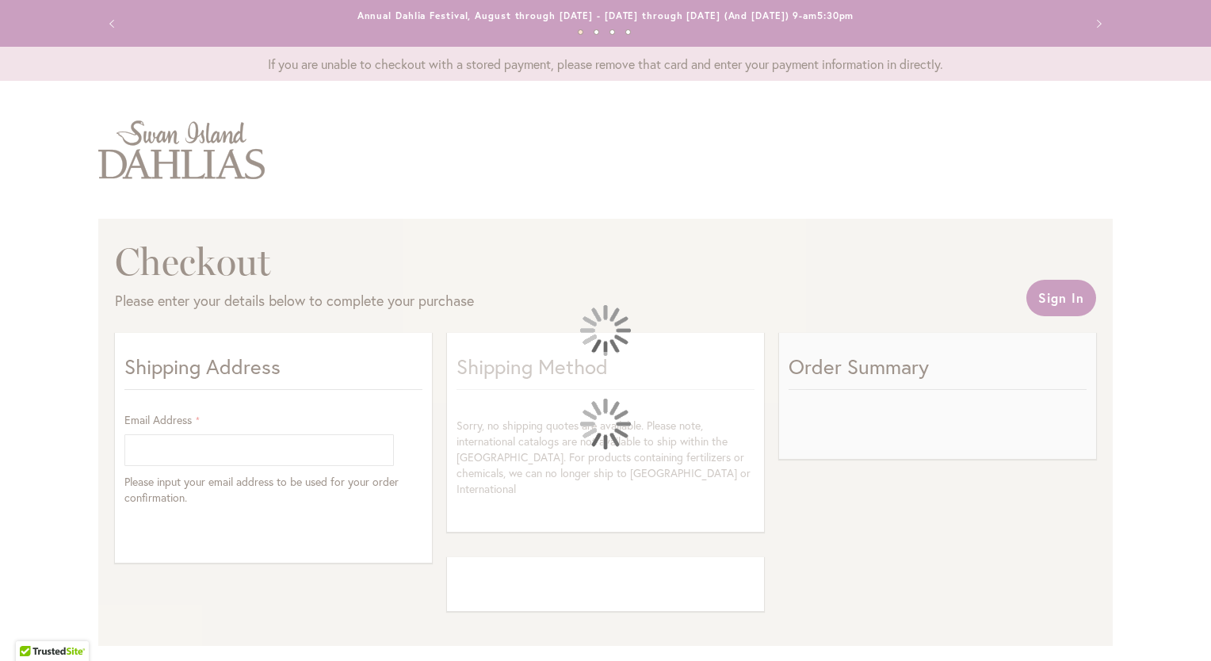
select select "**"
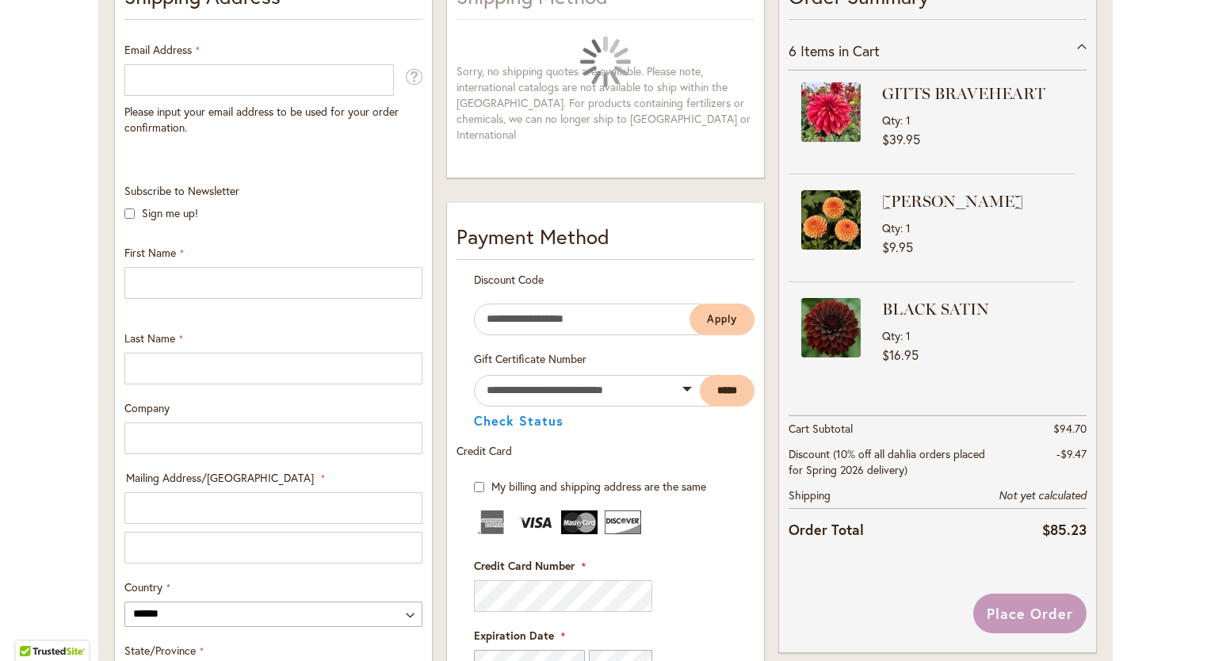
scroll to position [371, 0]
click at [887, 564] on div "Order Summary 6 Items in Cart GITTS BRAVEHEART Qty 1 $39.95 [PERSON_NAME] Qty 1" at bounding box center [937, 268] width 317 height 612
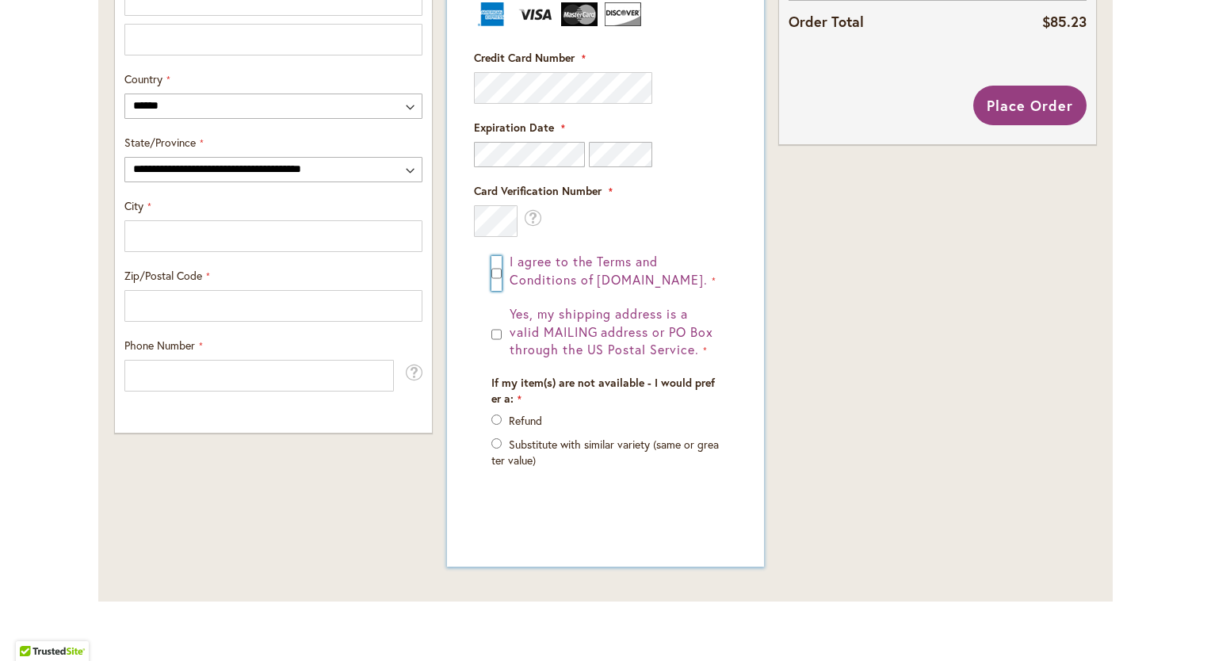
scroll to position [897, 0]
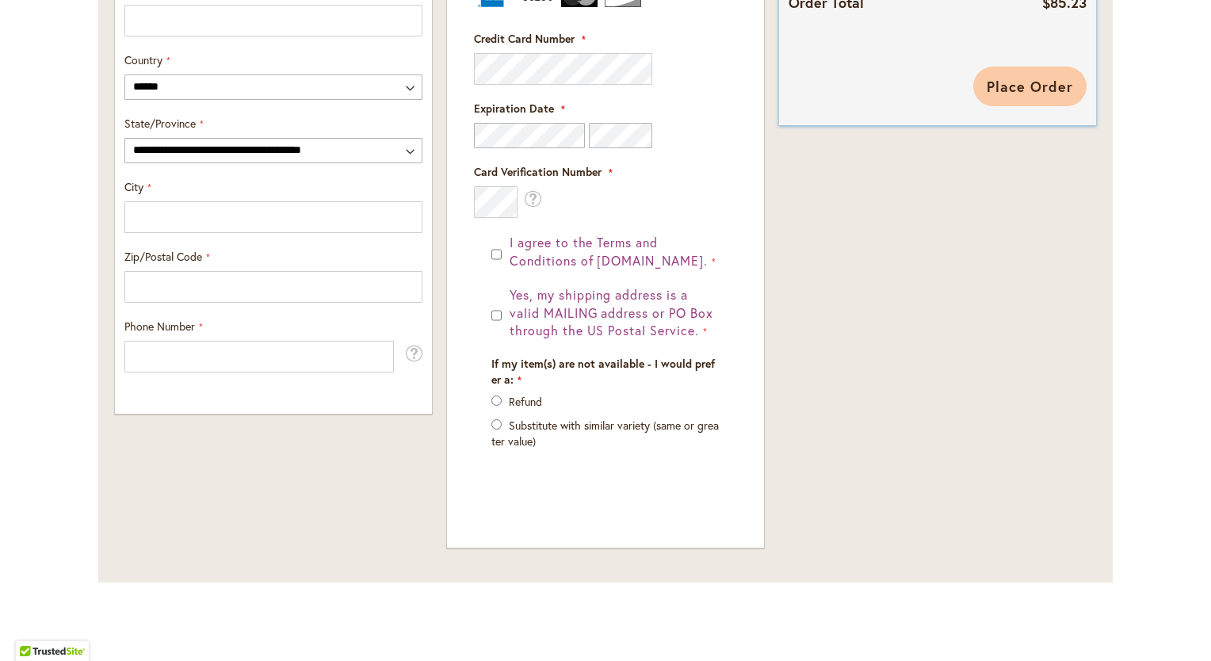
click at [1041, 87] on span "Place Order" at bounding box center [1029, 86] width 86 height 19
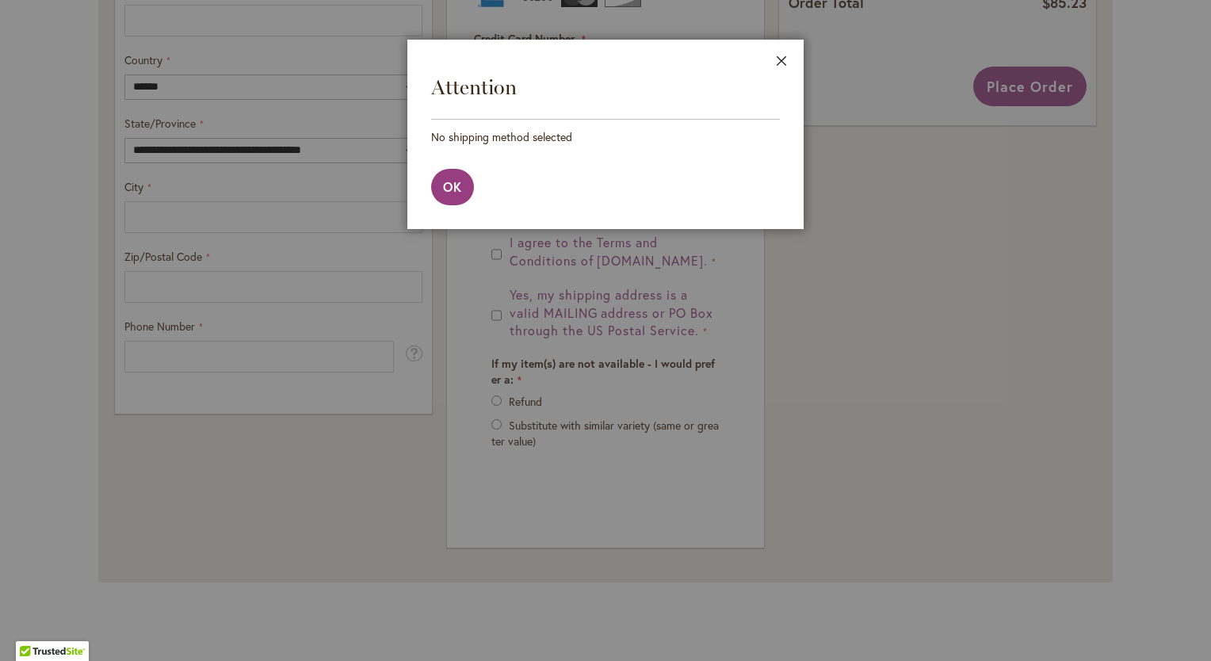
click at [781, 57] on button "Close" at bounding box center [782, 65] width 44 height 50
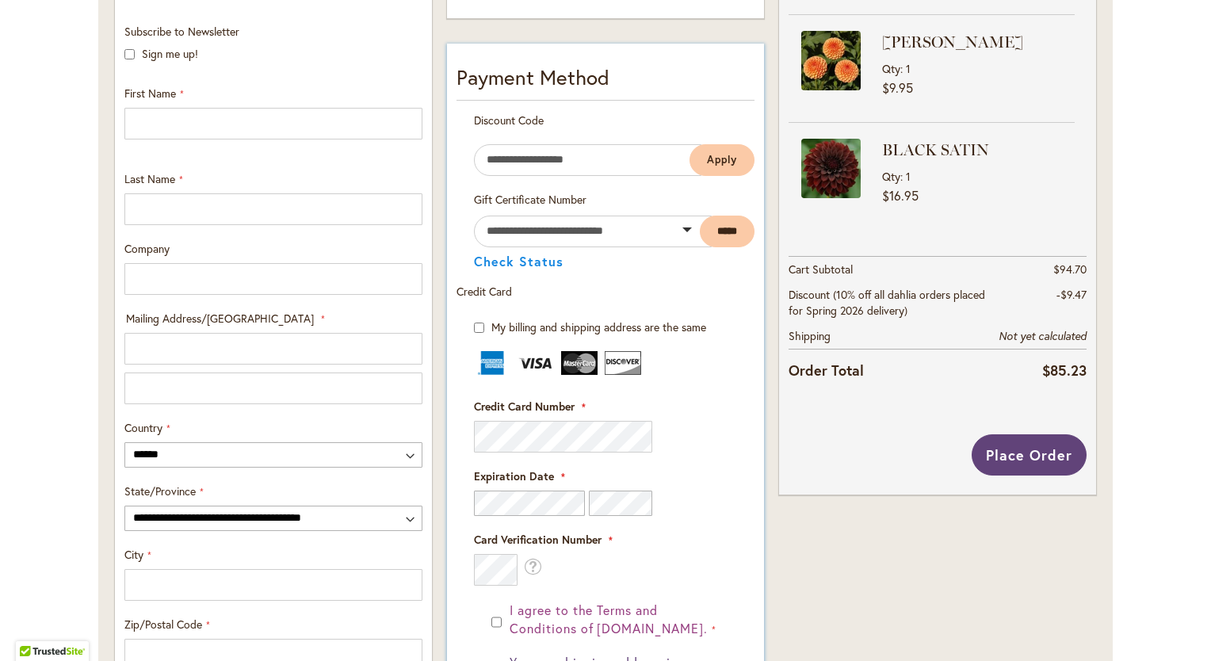
scroll to position [529, 0]
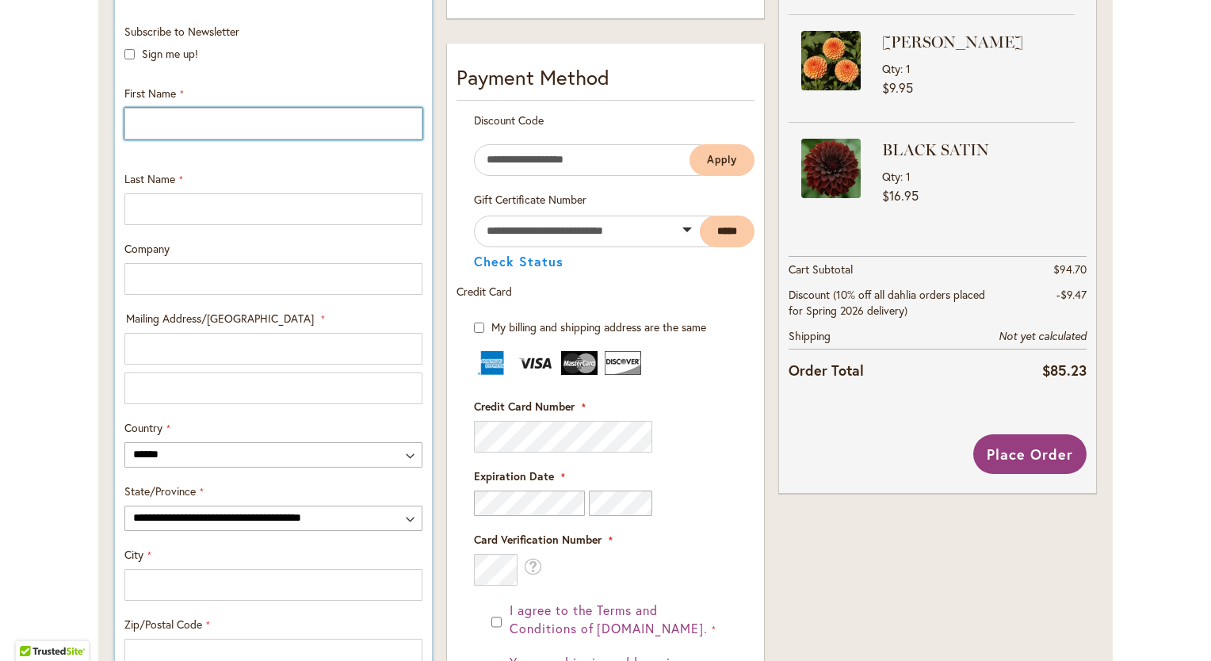
click at [199, 128] on input "First Name" at bounding box center [273, 124] width 298 height 32
type input "****"
type input "*****"
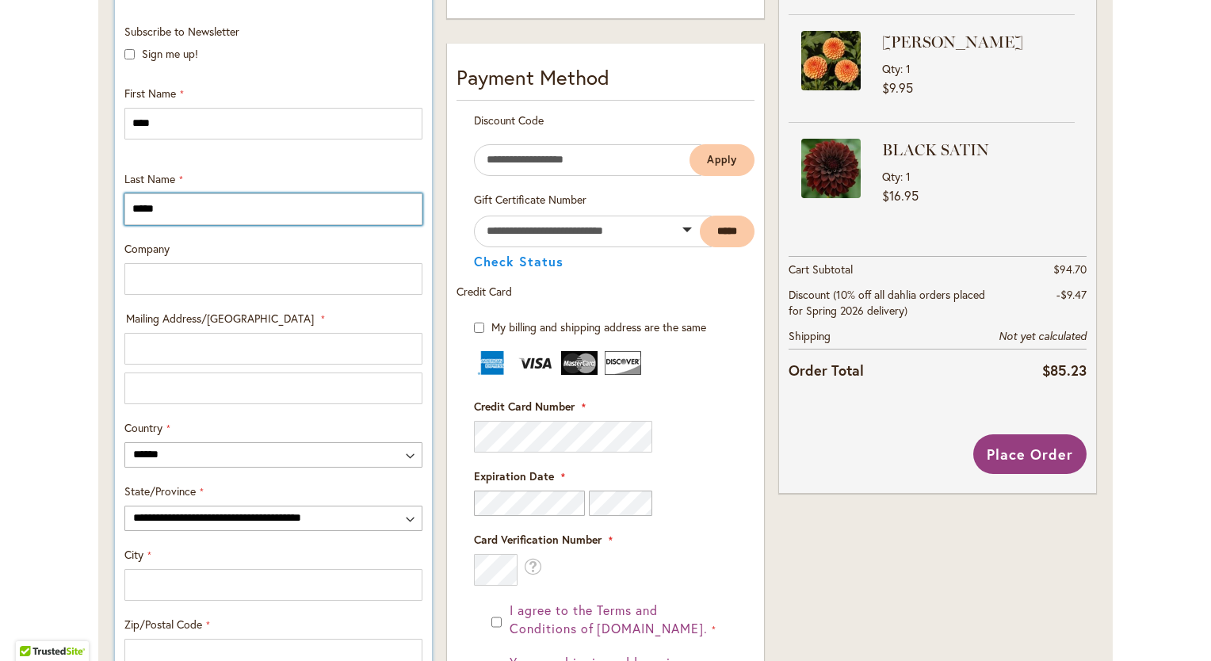
type input "**********"
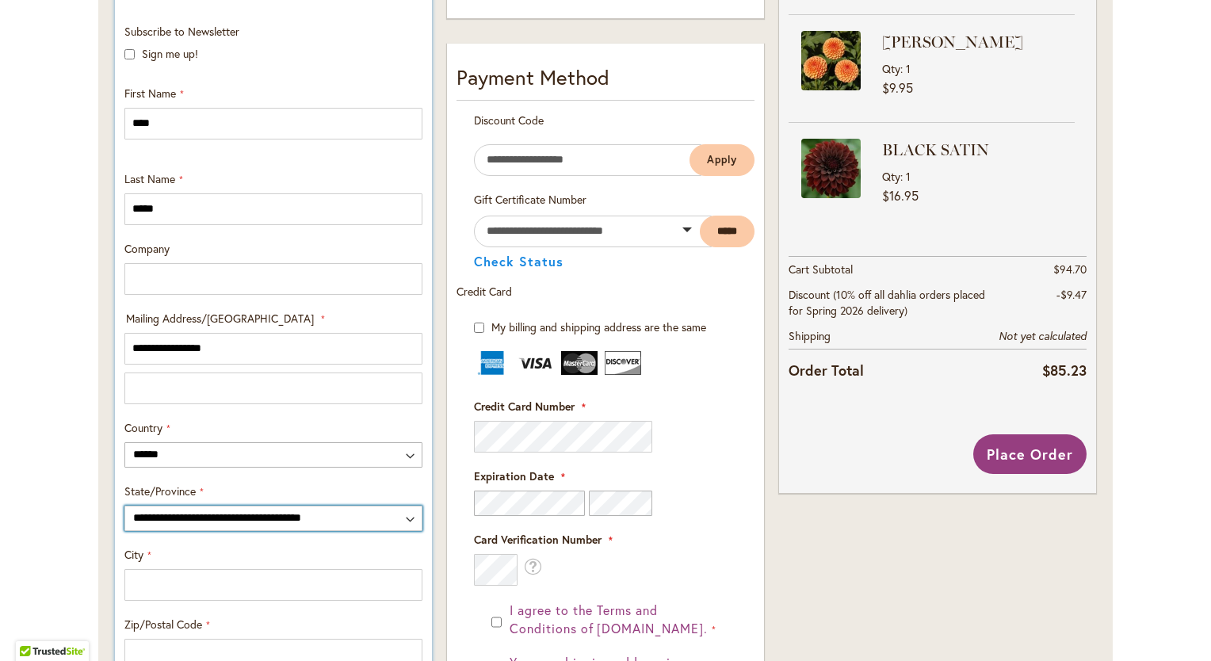
select select "**"
type input "*******"
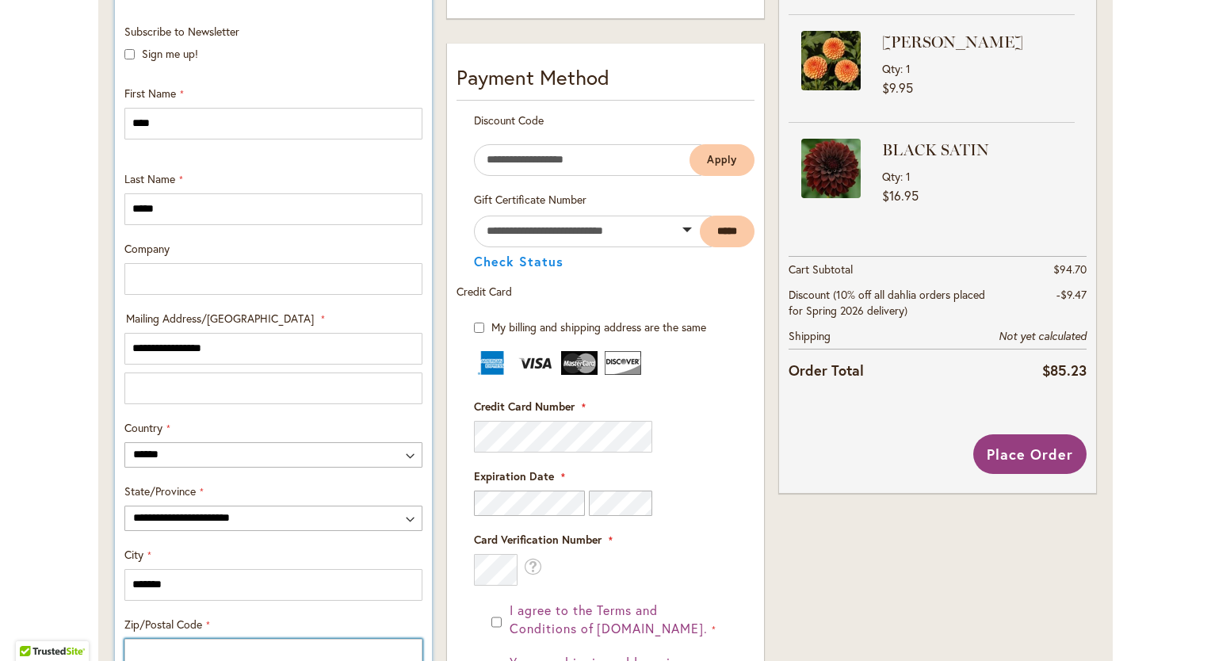
type input "**********"
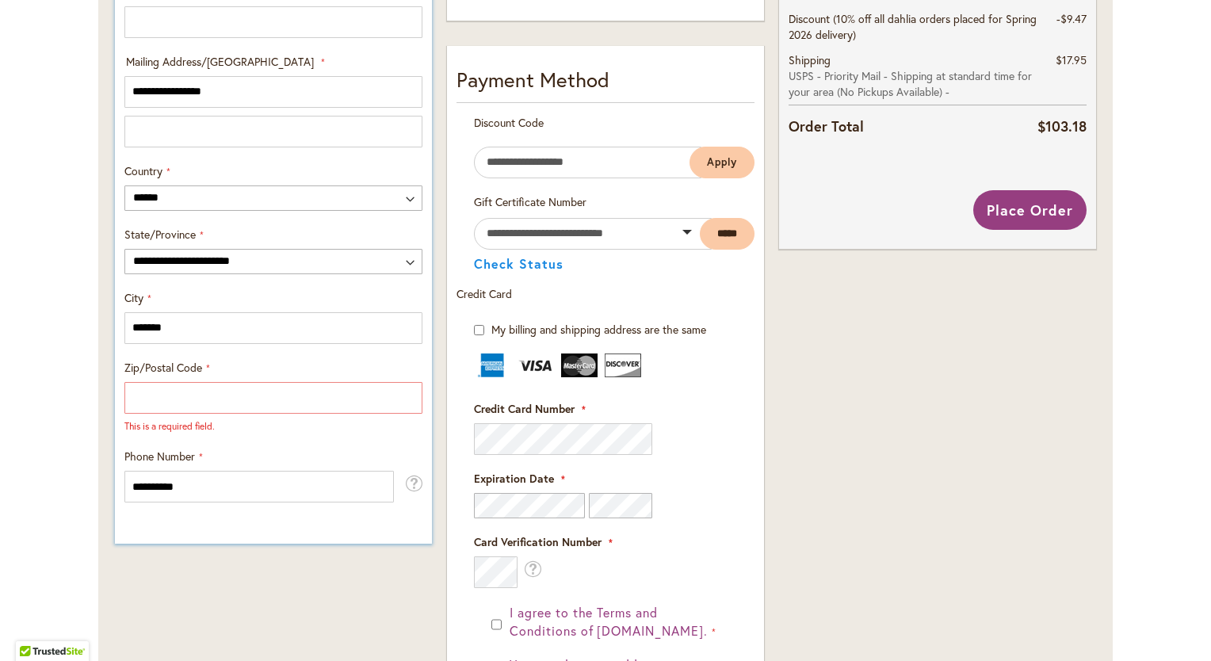
scroll to position [811, 0]
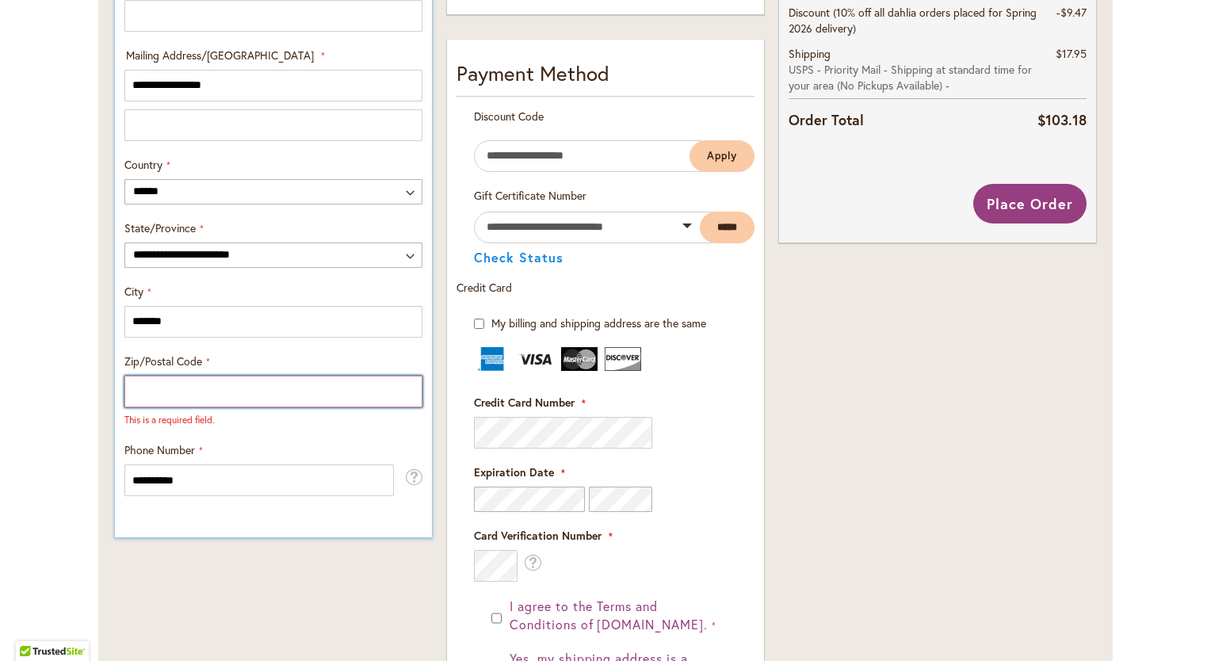
click at [231, 390] on input "Zip/Postal Code" at bounding box center [273, 392] width 298 height 32
type input "*****"
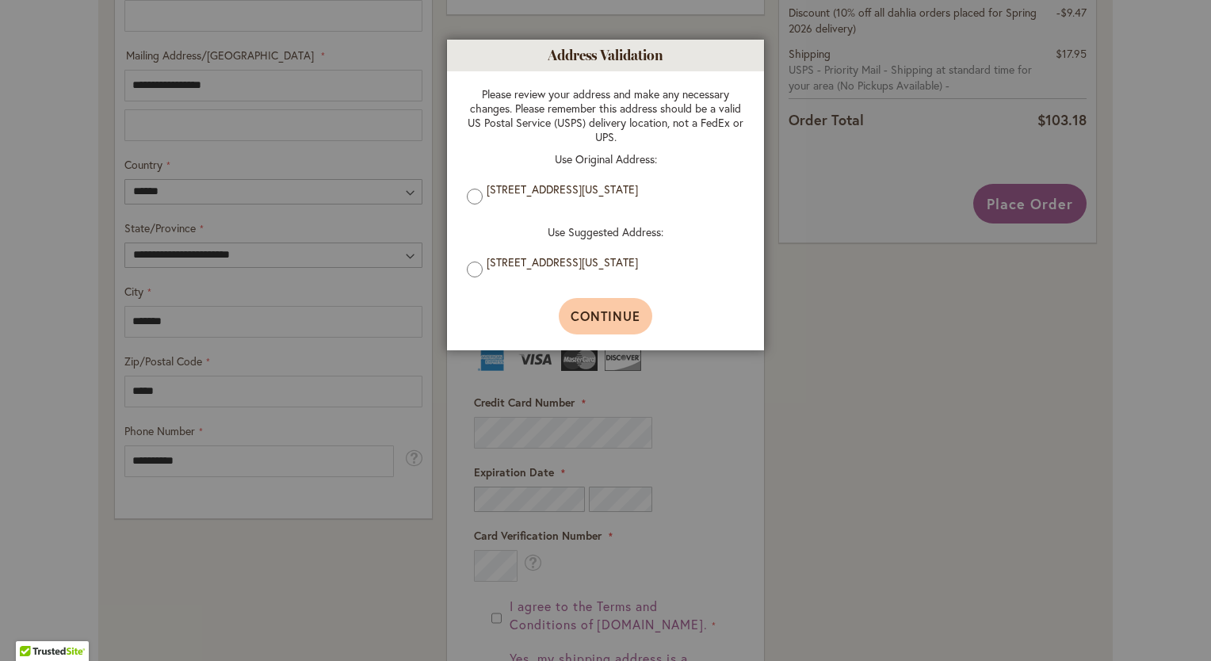
click at [613, 315] on span "Continue" at bounding box center [605, 315] width 71 height 17
type input "**********"
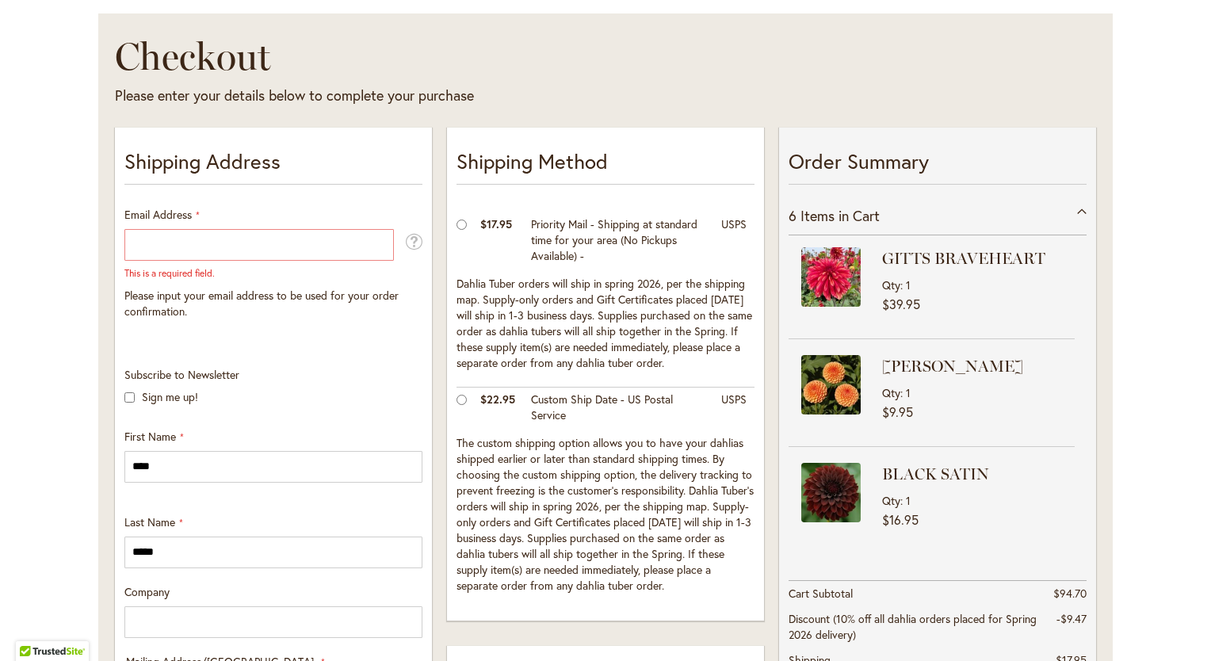
scroll to position [206, 0]
click at [201, 252] on input "Email Address" at bounding box center [258, 244] width 269 height 32
type input "**********"
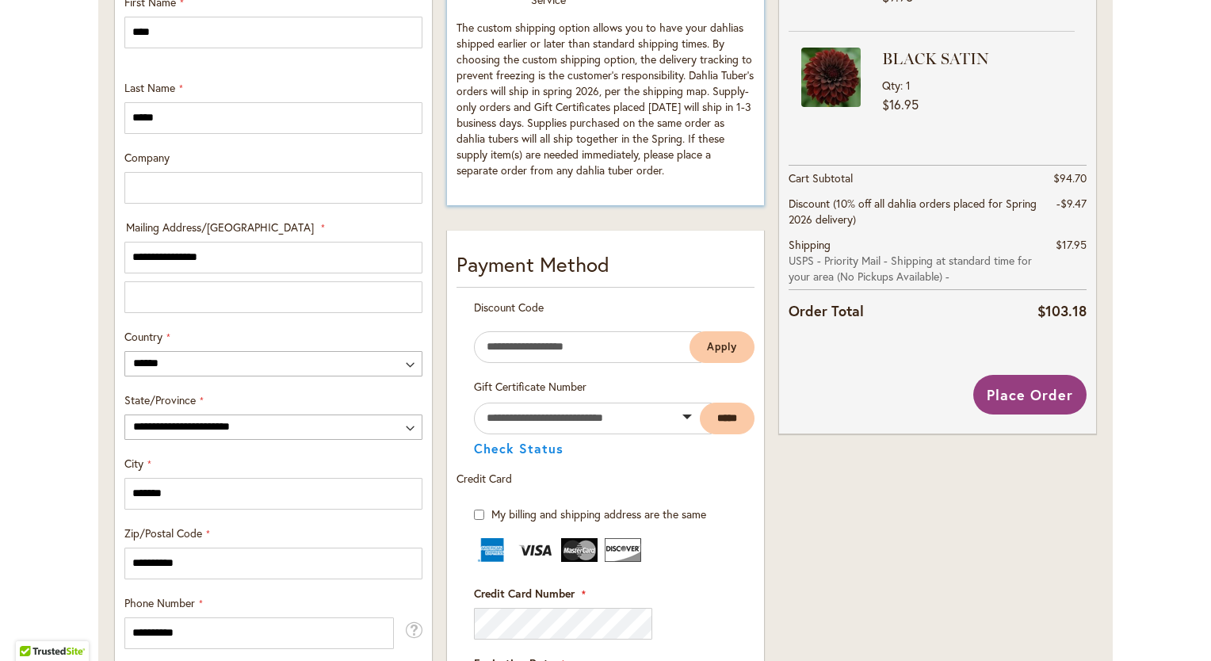
scroll to position [620, 0]
click at [1024, 397] on span "Place Order" at bounding box center [1029, 395] width 86 height 19
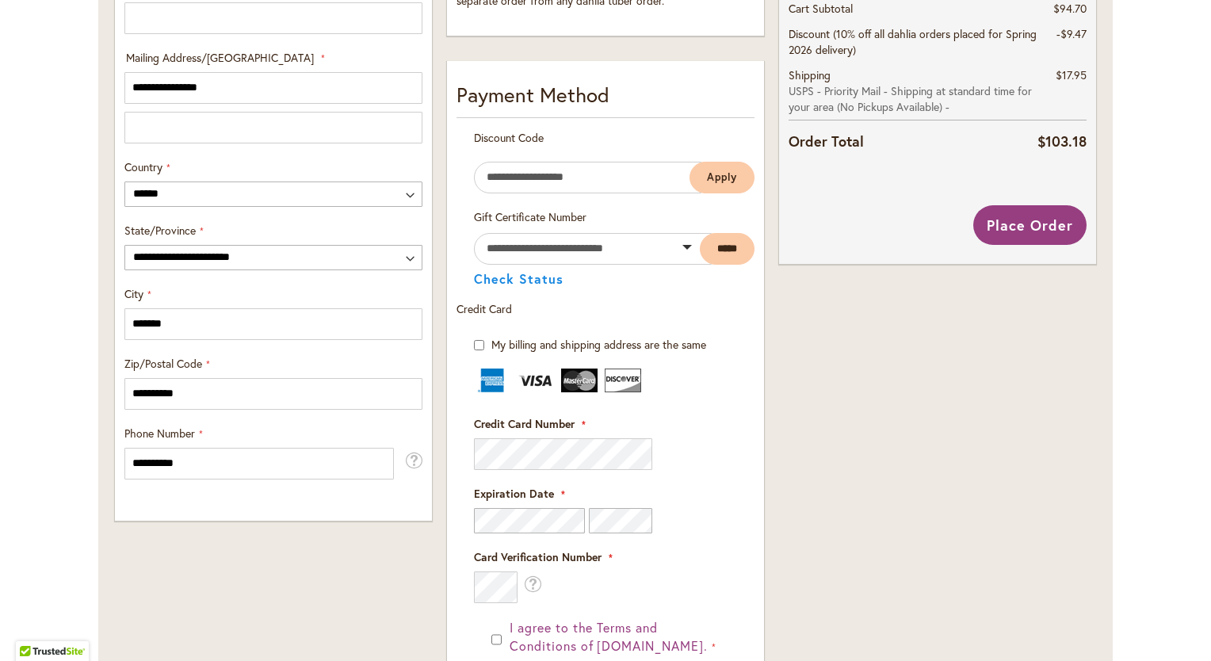
scroll to position [791, 0]
click at [1050, 229] on span "Place Order" at bounding box center [1029, 224] width 86 height 19
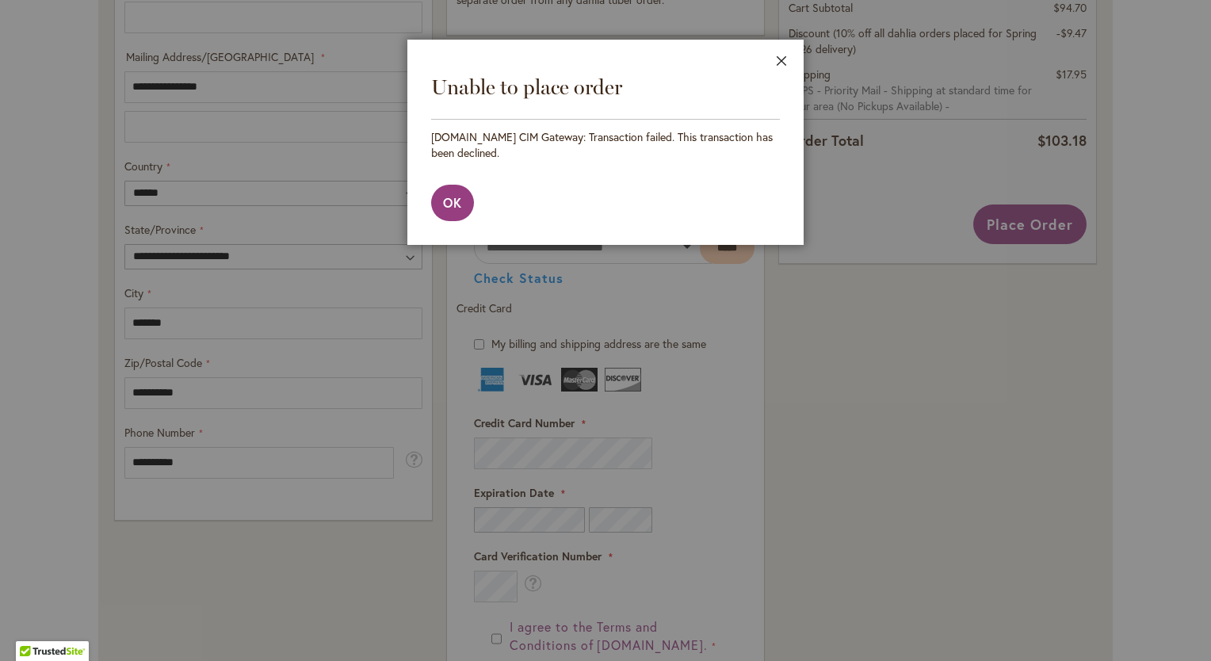
click at [782, 57] on button "Close" at bounding box center [782, 65] width 44 height 50
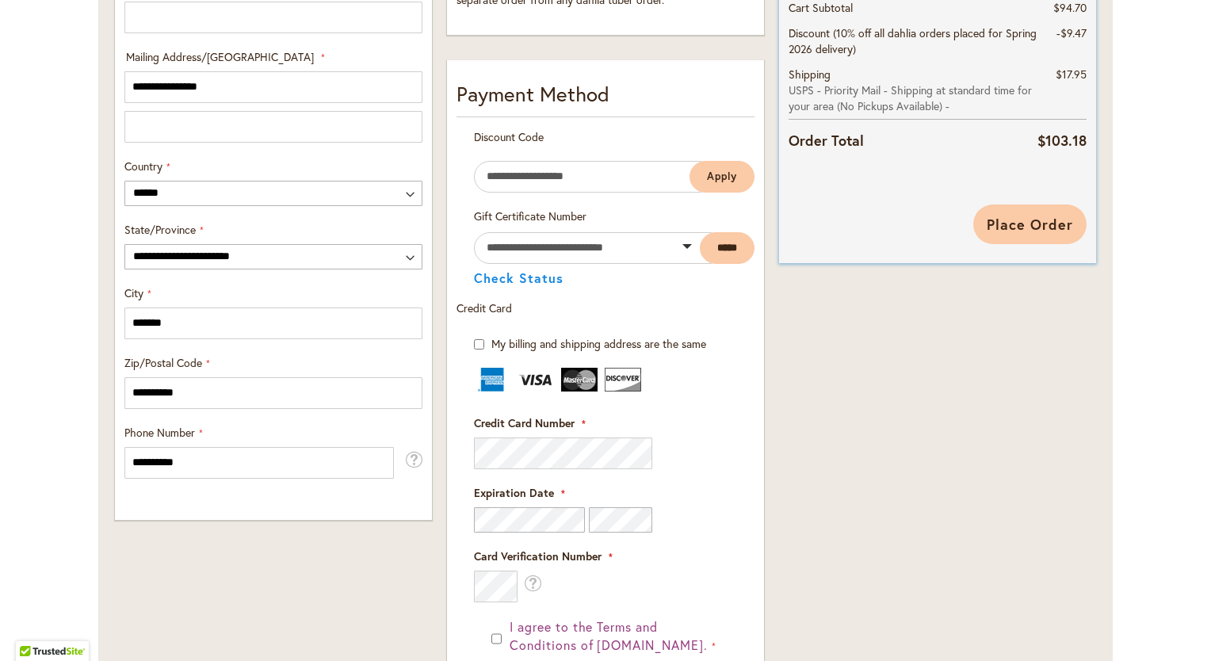
click at [1033, 219] on span "Place Order" at bounding box center [1029, 224] width 86 height 19
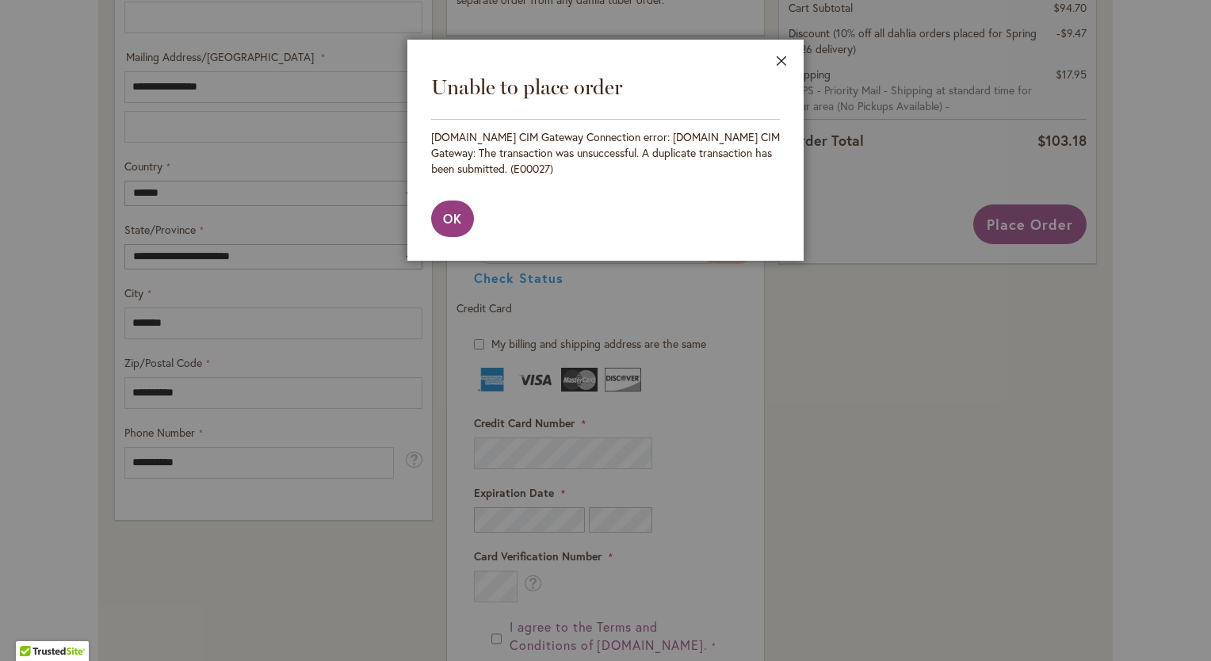
click at [785, 56] on button "Close" at bounding box center [782, 65] width 44 height 50
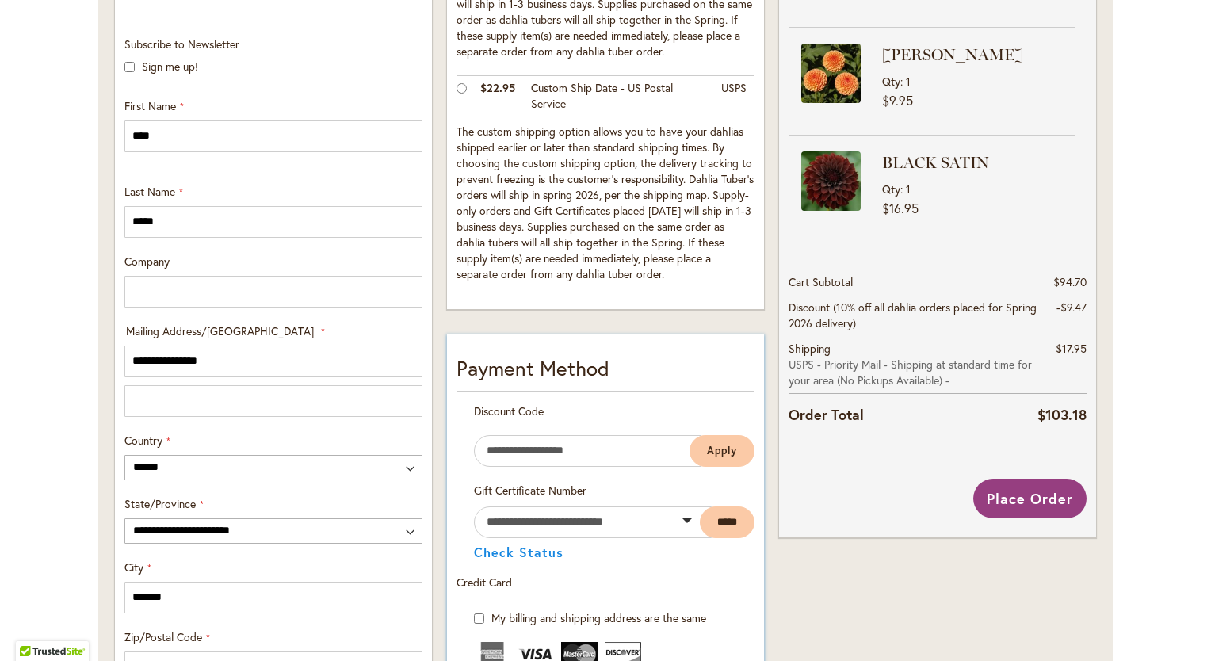
scroll to position [0, 0]
